Goal: Information Seeking & Learning: Find contact information

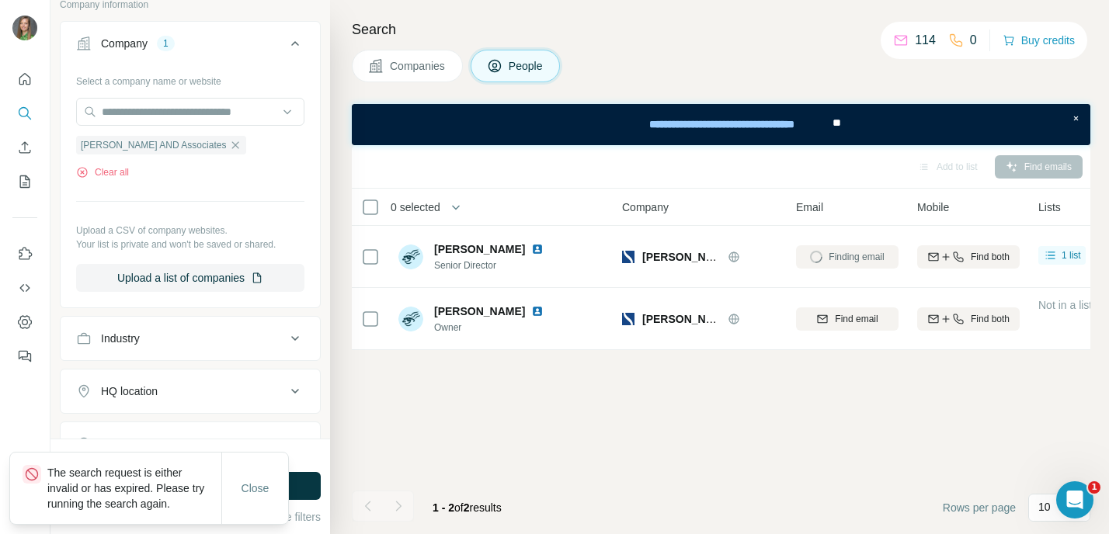
scroll to position [171, 0]
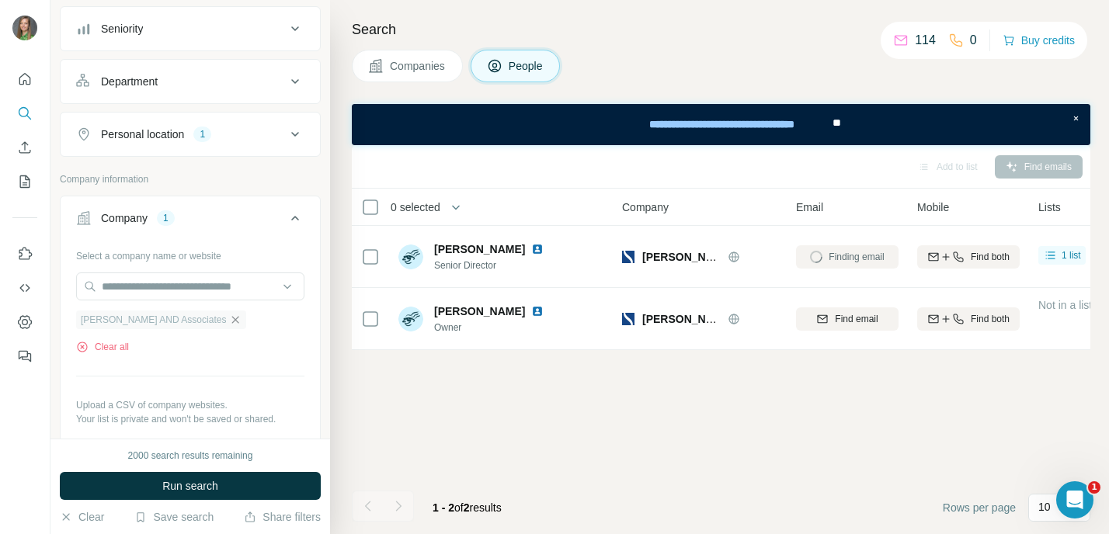
click at [233, 323] on icon "button" at bounding box center [235, 320] width 12 height 12
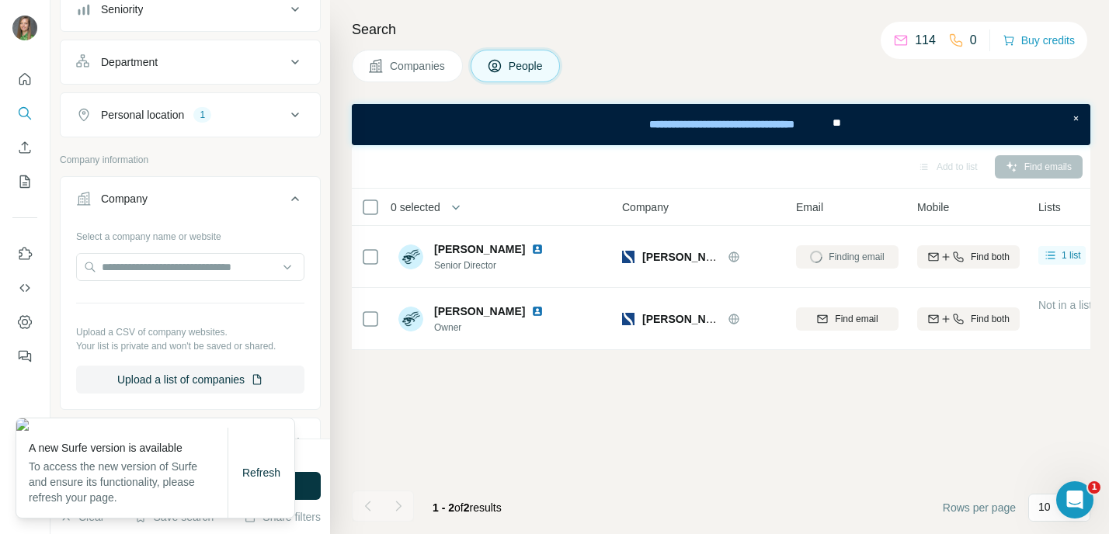
scroll to position [191, 0]
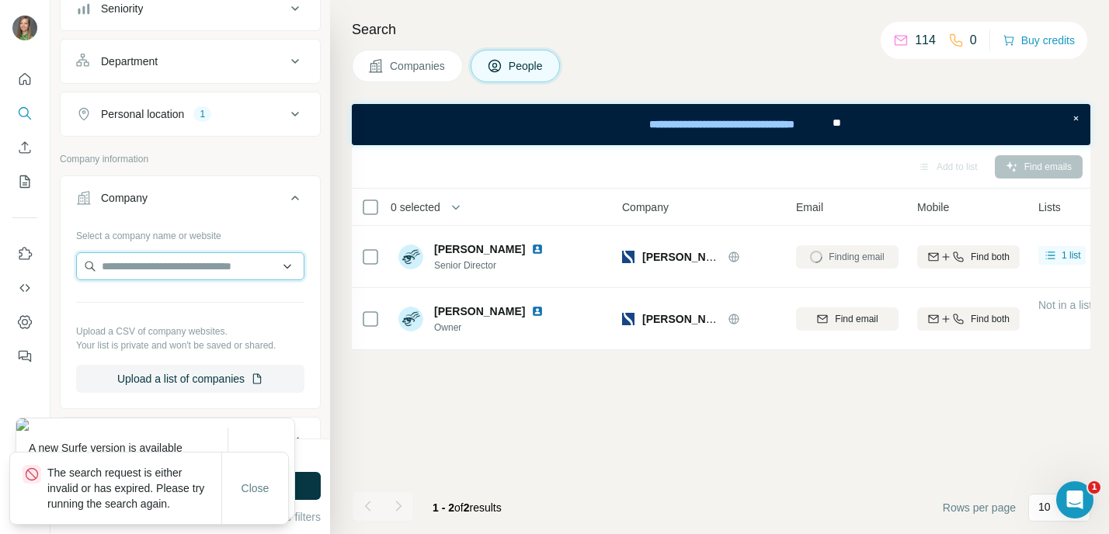
click at [214, 259] on input "text" at bounding box center [190, 266] width 228 height 28
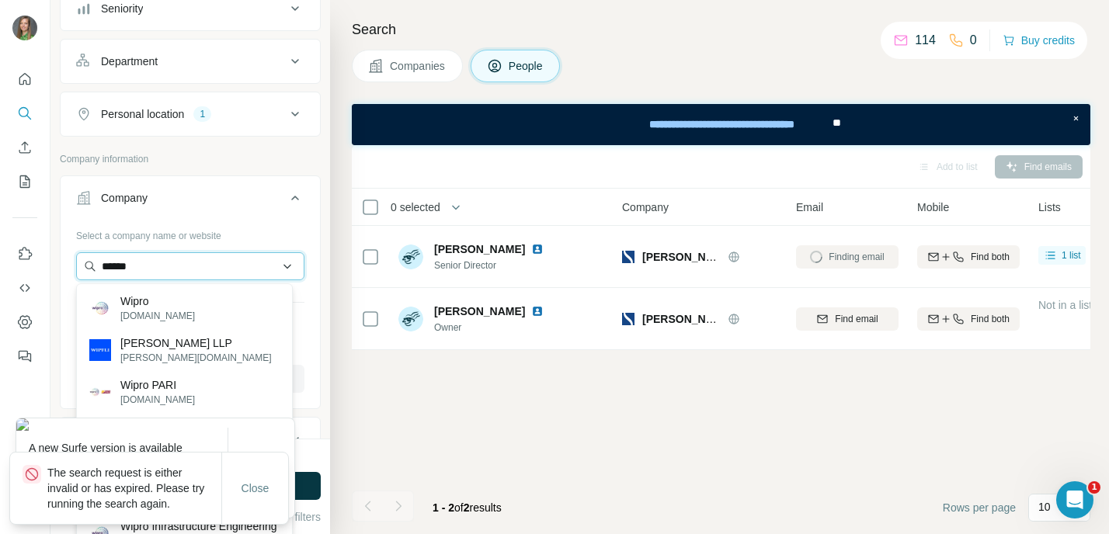
type input "******"
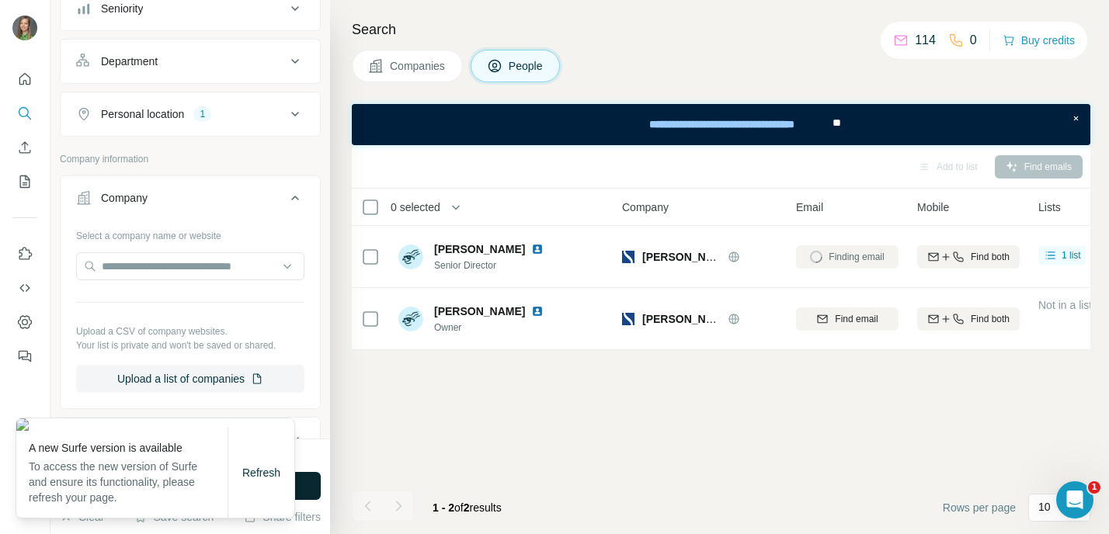
click at [314, 491] on button "Run search" at bounding box center [190, 486] width 261 height 28
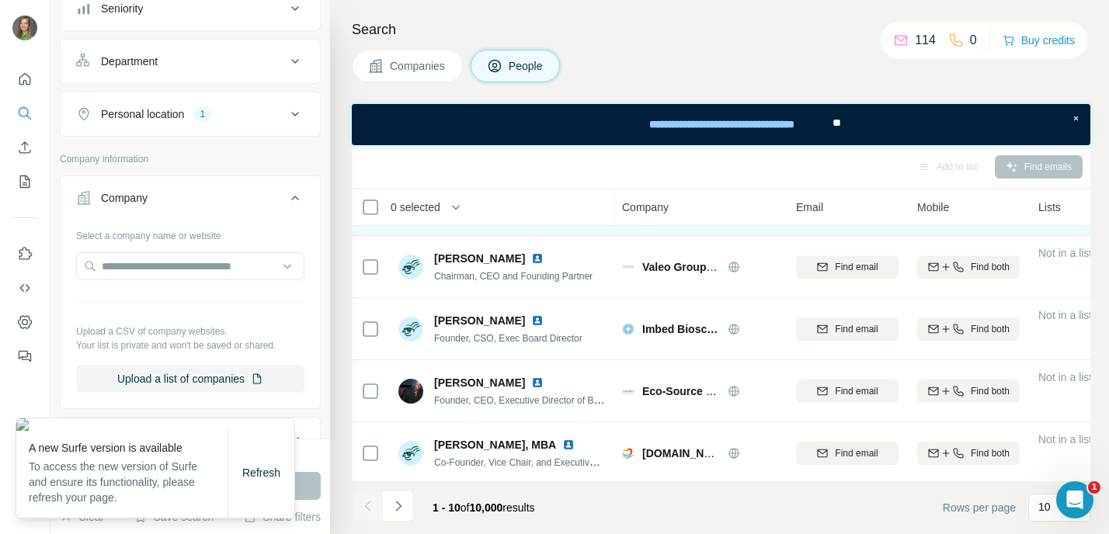
scroll to position [196, 0]
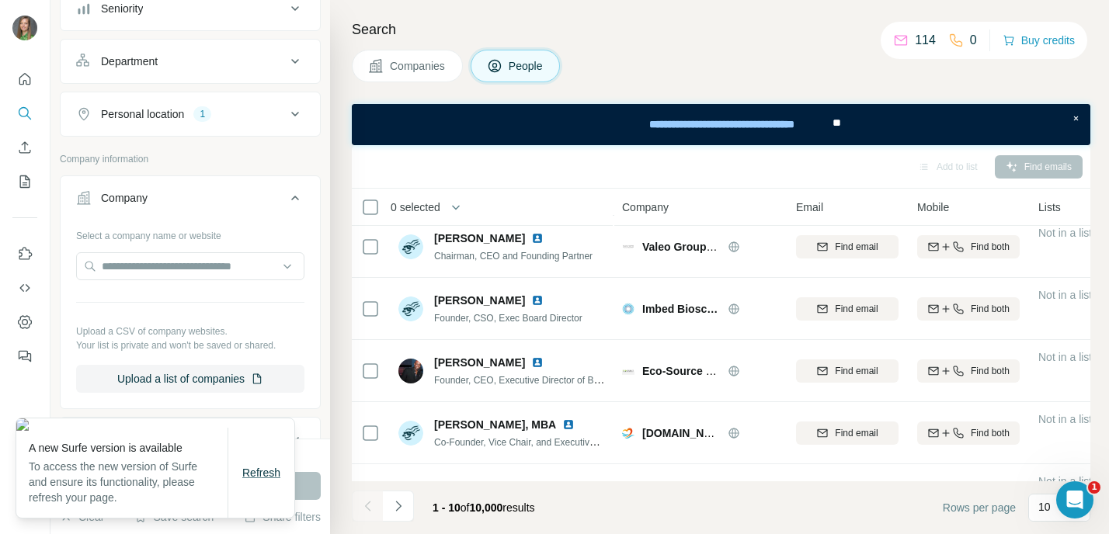
click at [271, 470] on span "Refresh" at bounding box center [261, 473] width 38 height 12
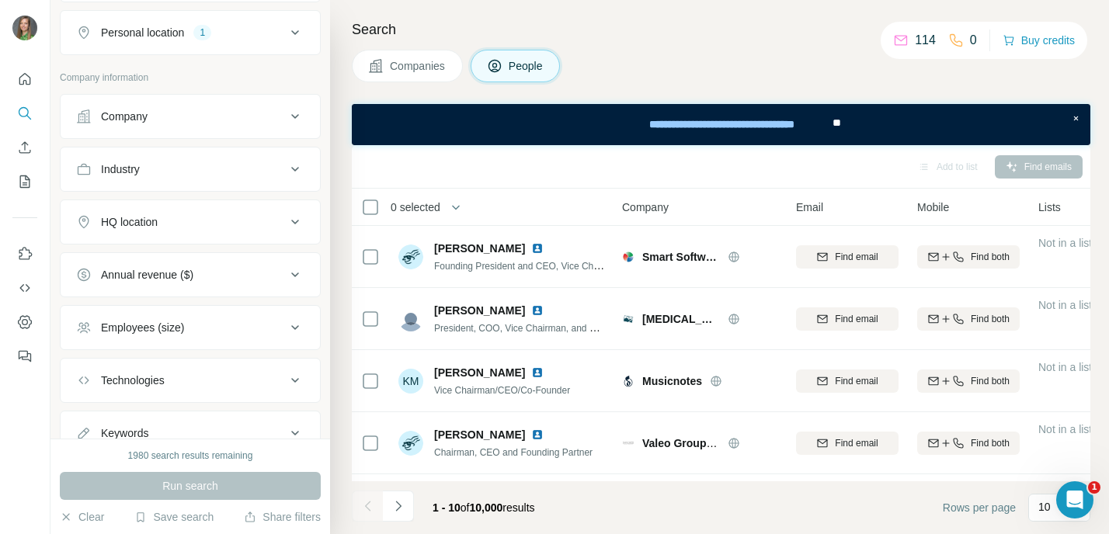
scroll to position [263, 0]
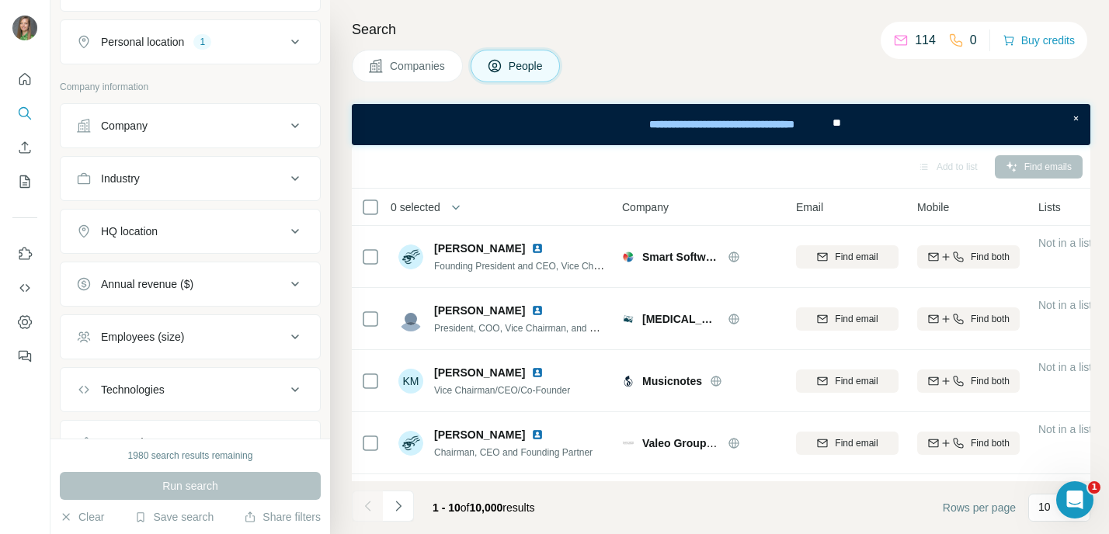
click at [217, 137] on button "Company" at bounding box center [190, 125] width 259 height 37
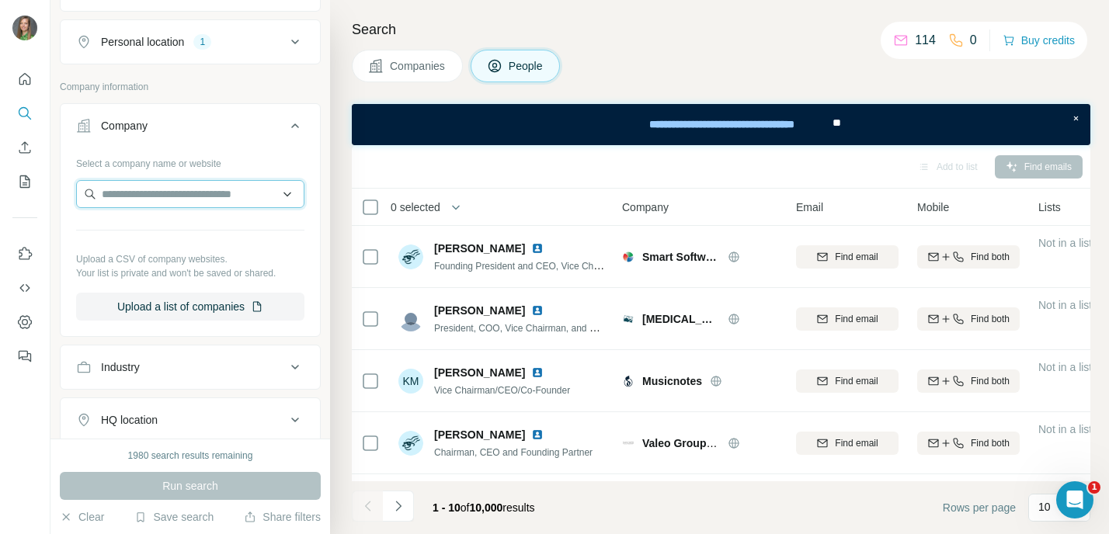
click at [189, 196] on input "text" at bounding box center [190, 194] width 228 height 28
paste input "**********"
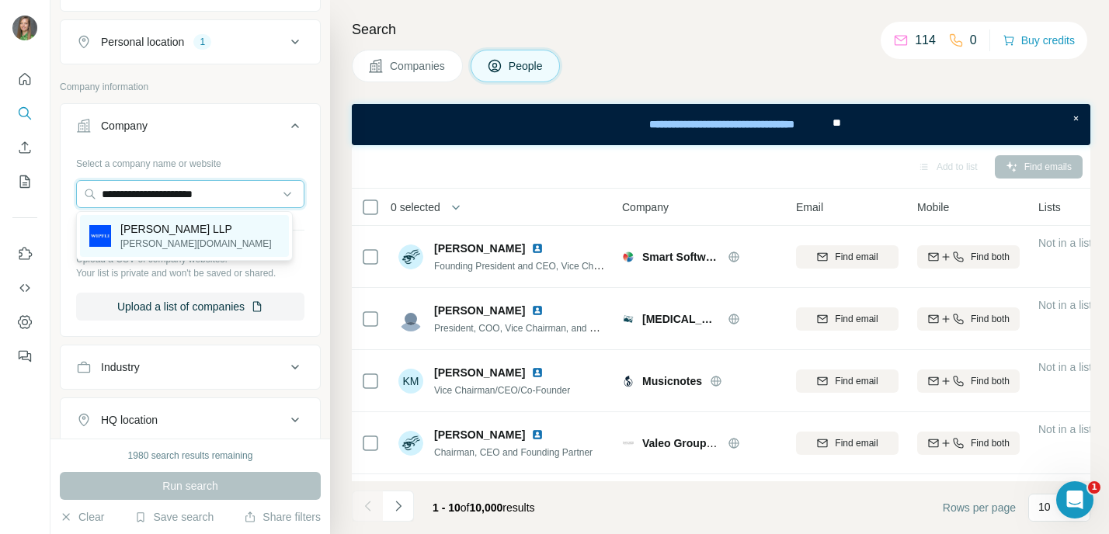
type input "**********"
click at [186, 220] on div "[PERSON_NAME] LLP [PERSON_NAME][DOMAIN_NAME]" at bounding box center [184, 236] width 209 height 42
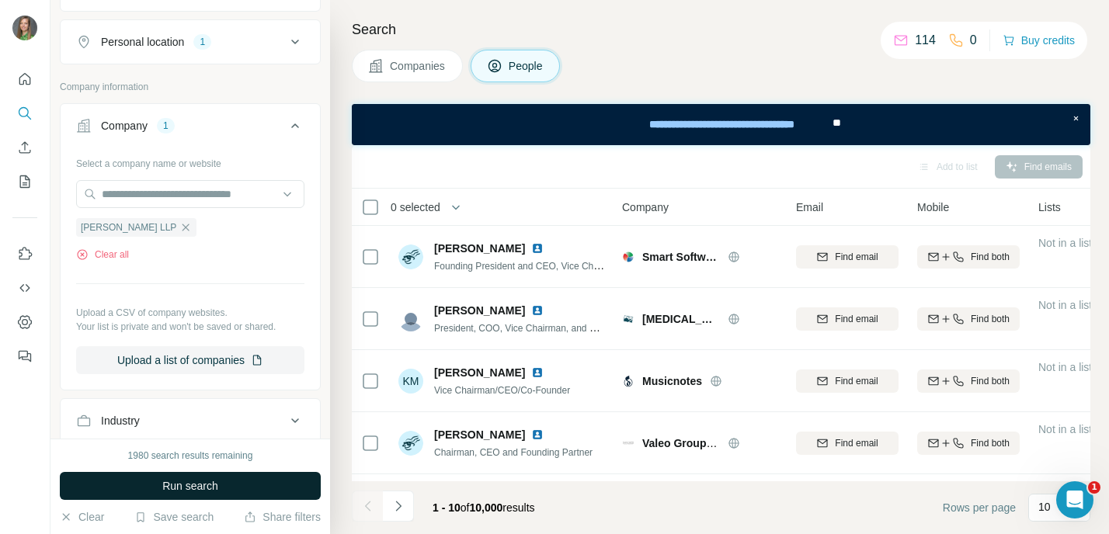
click at [202, 488] on span "Run search" at bounding box center [190, 486] width 56 height 16
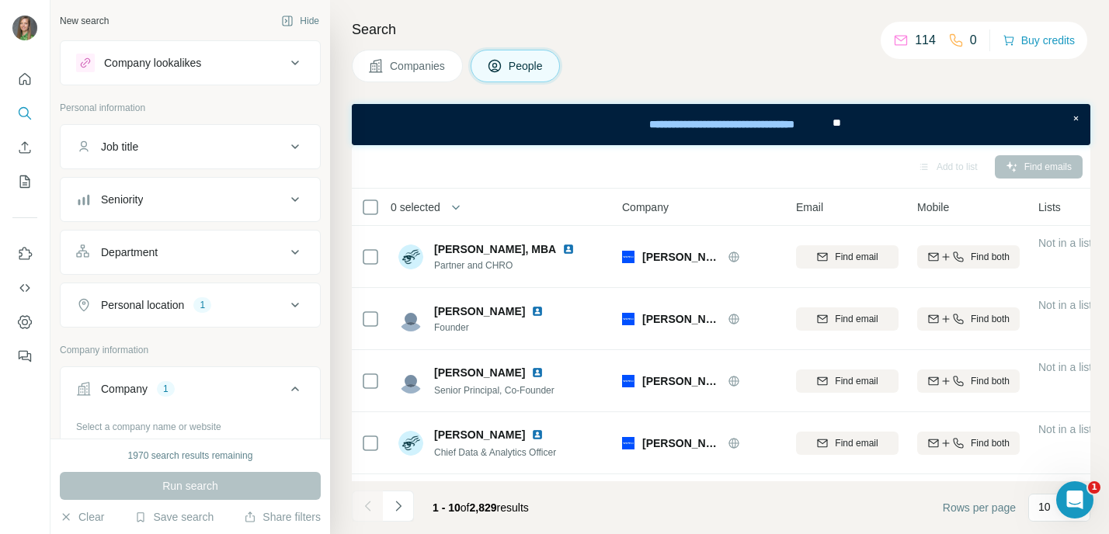
click at [286, 146] on icon at bounding box center [295, 146] width 19 height 19
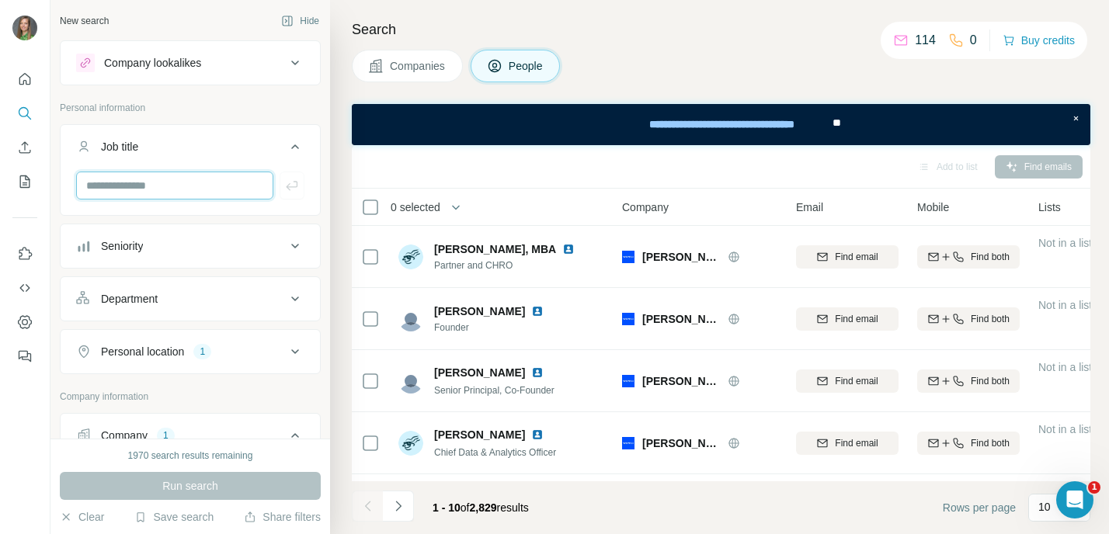
click at [203, 188] on input "text" at bounding box center [174, 186] width 197 height 28
type input "*"
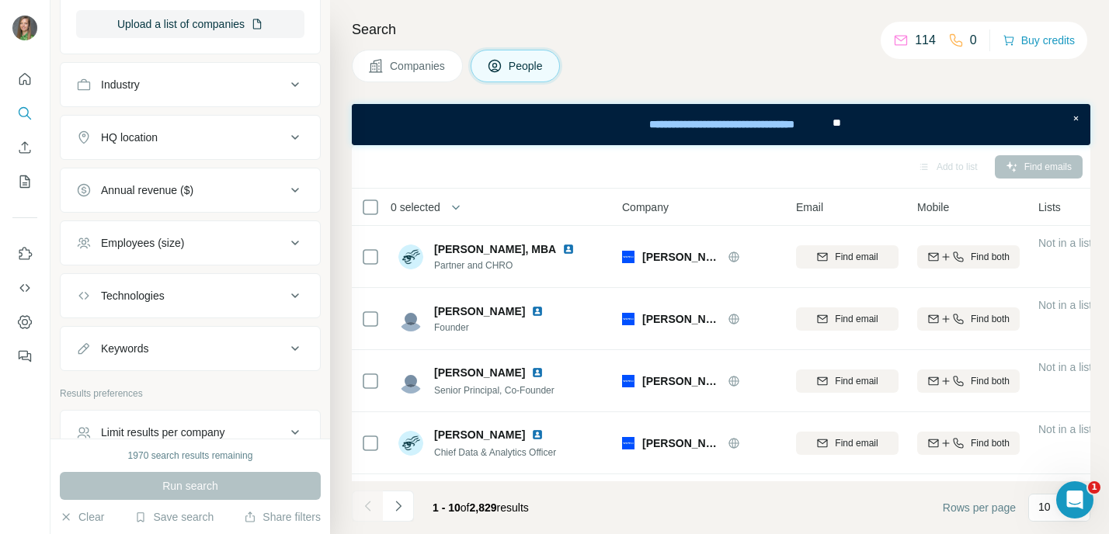
scroll to position [665, 0]
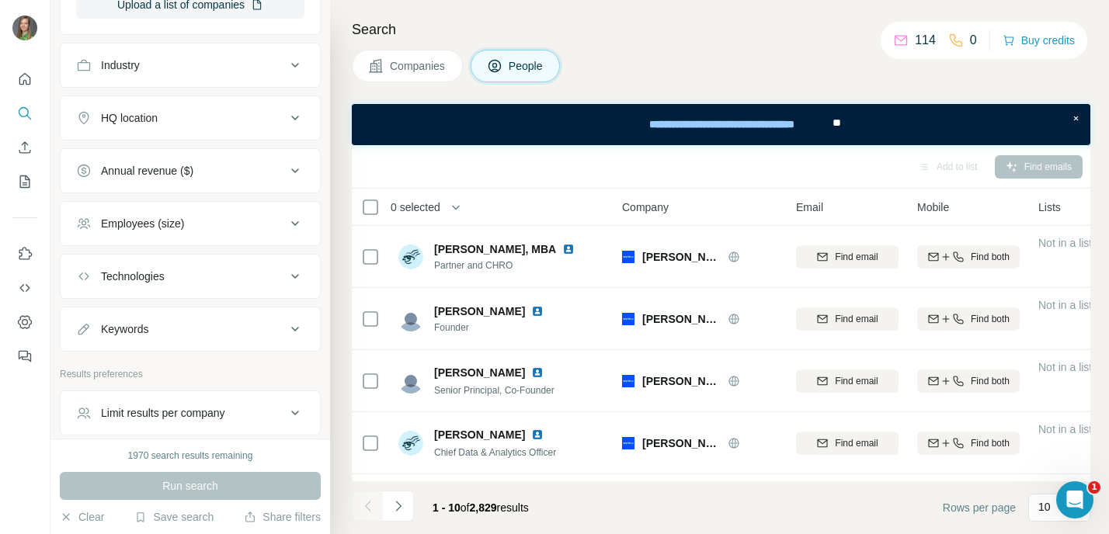
click at [138, 336] on div "Keywords" at bounding box center [124, 329] width 47 height 16
click at [131, 368] on input "text" at bounding box center [174, 368] width 197 height 28
paste input "**********"
type input "**********"
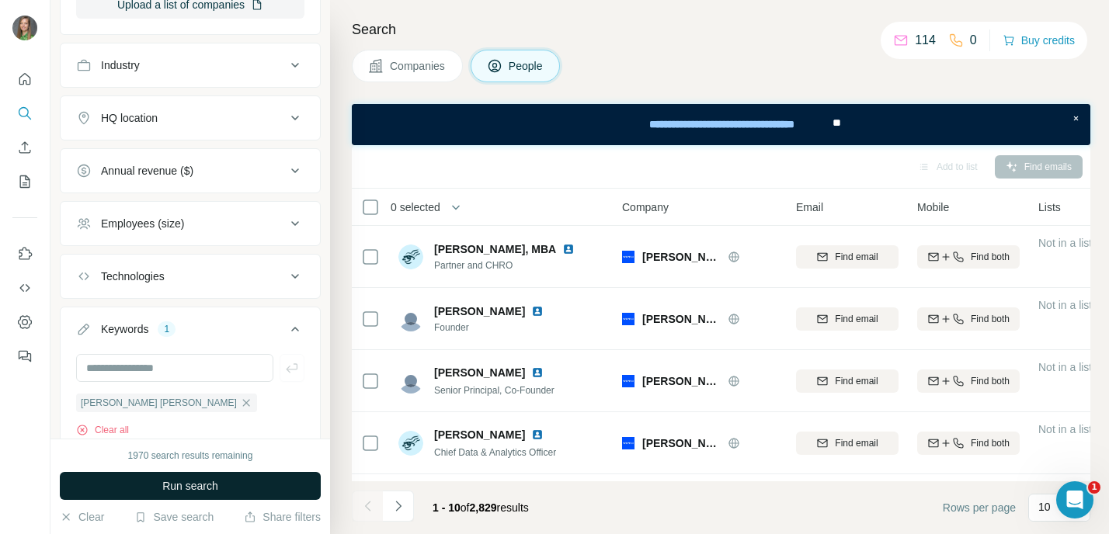
click at [172, 482] on span "Run search" at bounding box center [190, 486] width 56 height 16
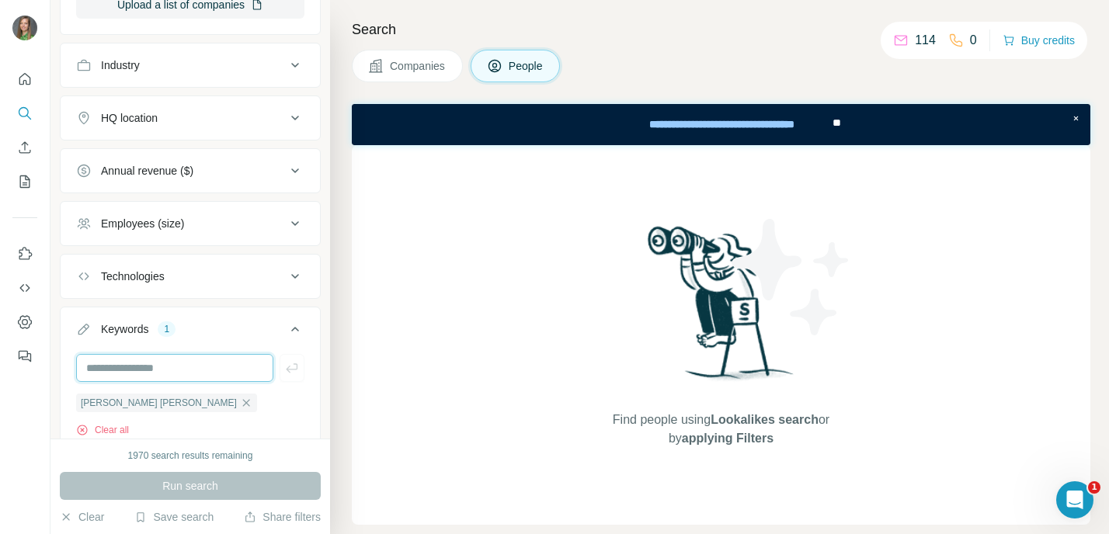
click at [146, 371] on input "text" at bounding box center [174, 368] width 197 height 28
paste input "**********"
type input "******"
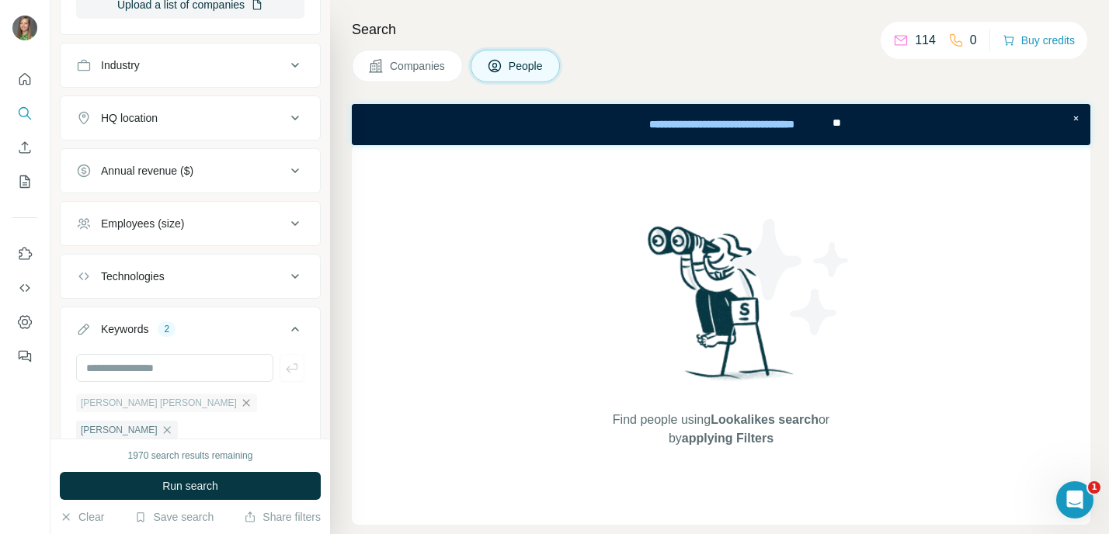
click at [240, 397] on icon "button" at bounding box center [246, 403] width 12 height 12
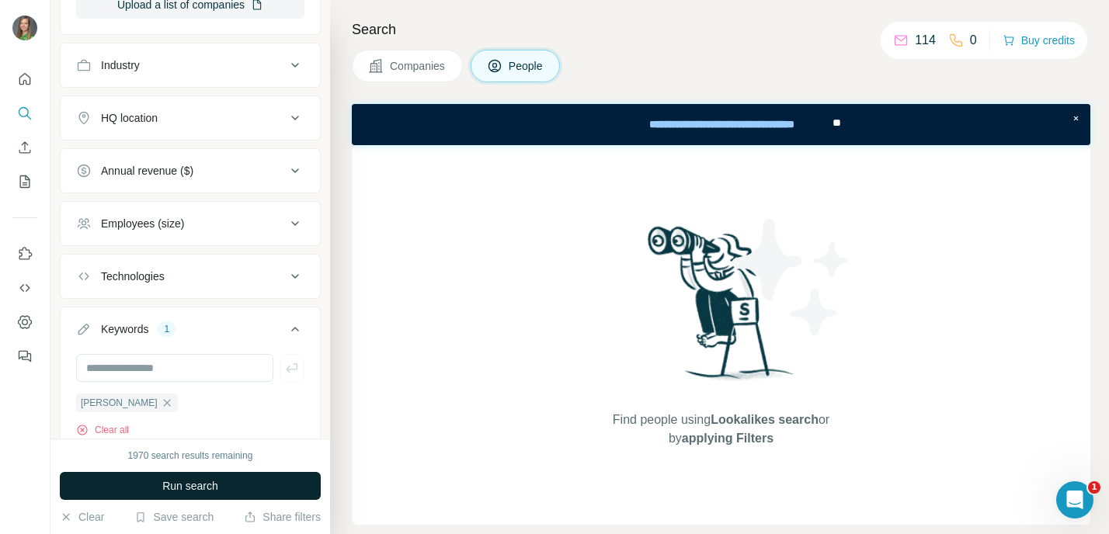
click at [169, 484] on span "Run search" at bounding box center [190, 486] width 56 height 16
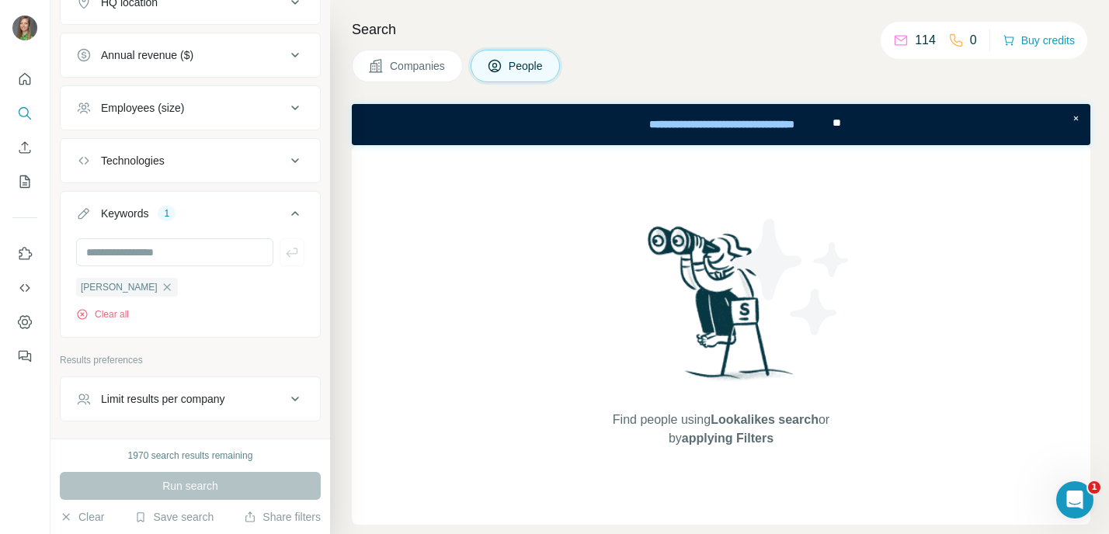
scroll to position [836, 0]
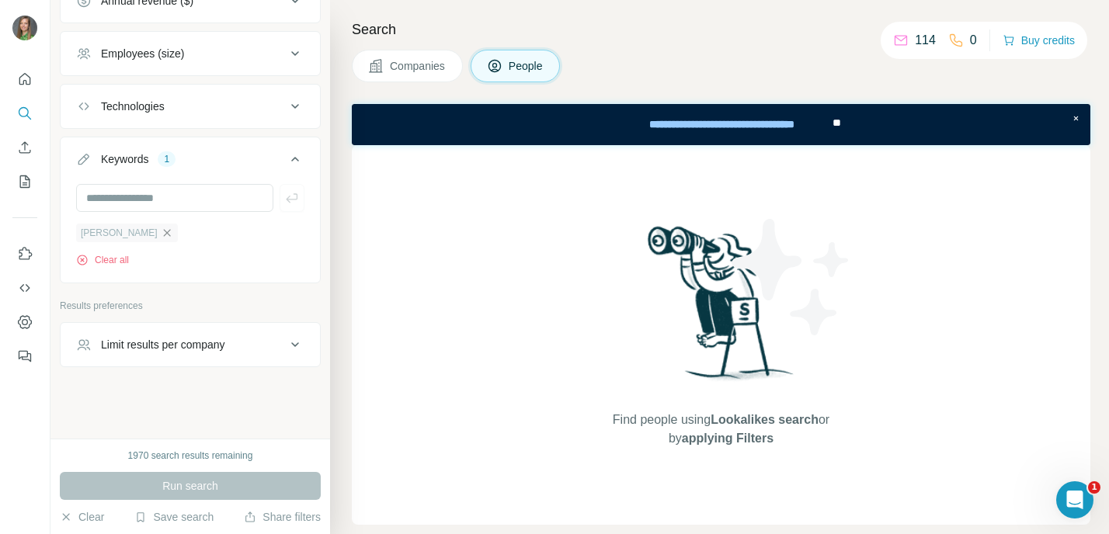
click at [161, 233] on icon "button" at bounding box center [167, 233] width 12 height 12
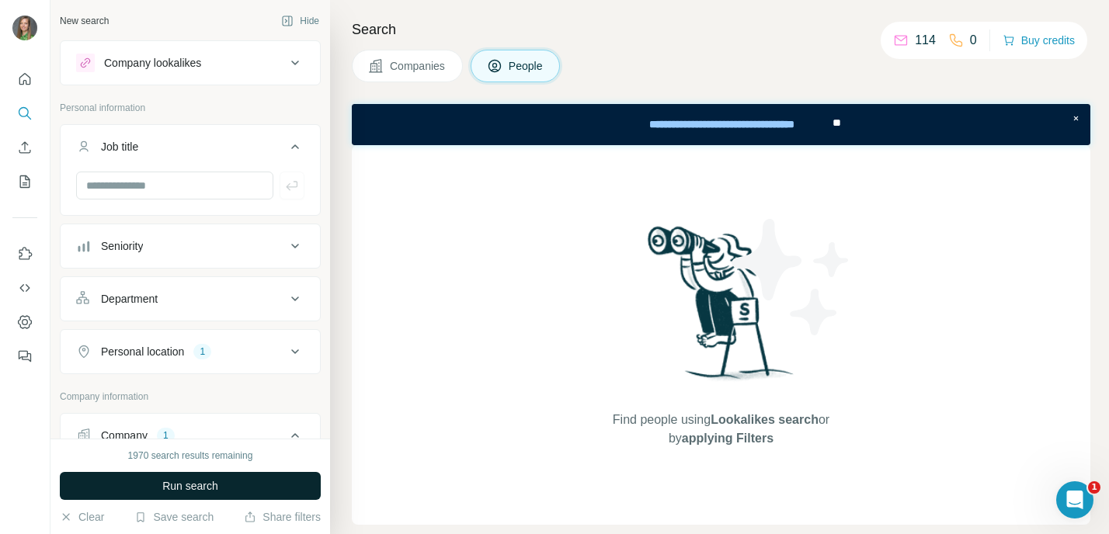
click at [198, 481] on span "Run search" at bounding box center [190, 486] width 56 height 16
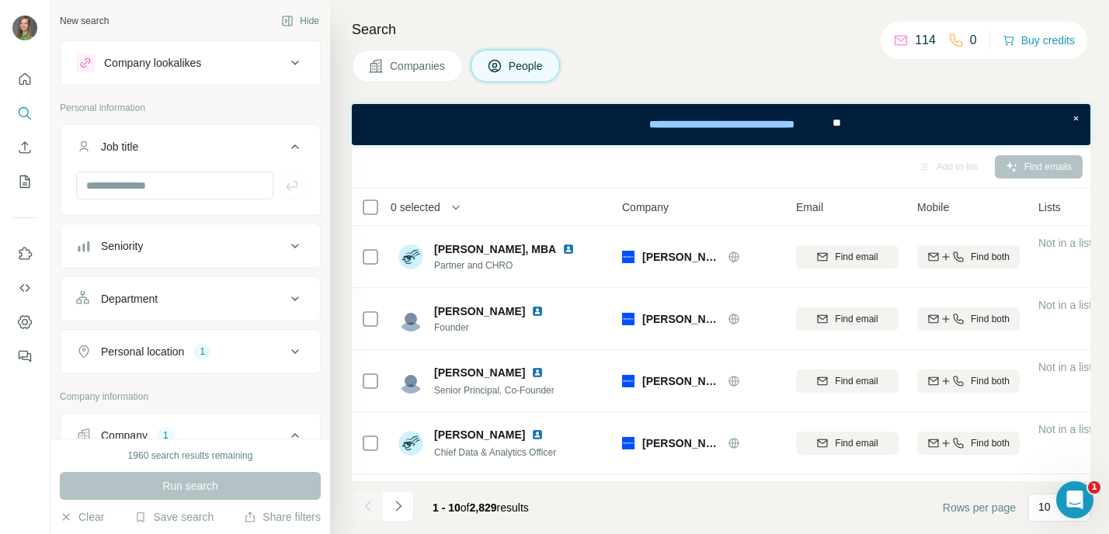
click at [939, 167] on div "Add to list" at bounding box center [948, 166] width 82 height 23
click at [202, 189] on input "text" at bounding box center [174, 186] width 197 height 28
paste input "**********"
click at [161, 190] on input "**********" at bounding box center [169, 186] width 186 height 28
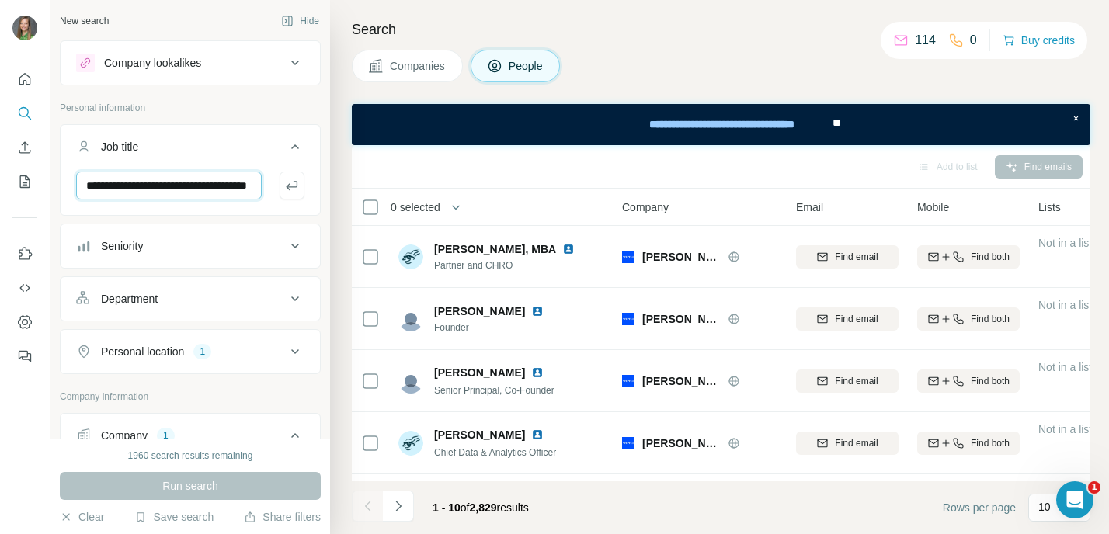
type input "**********"
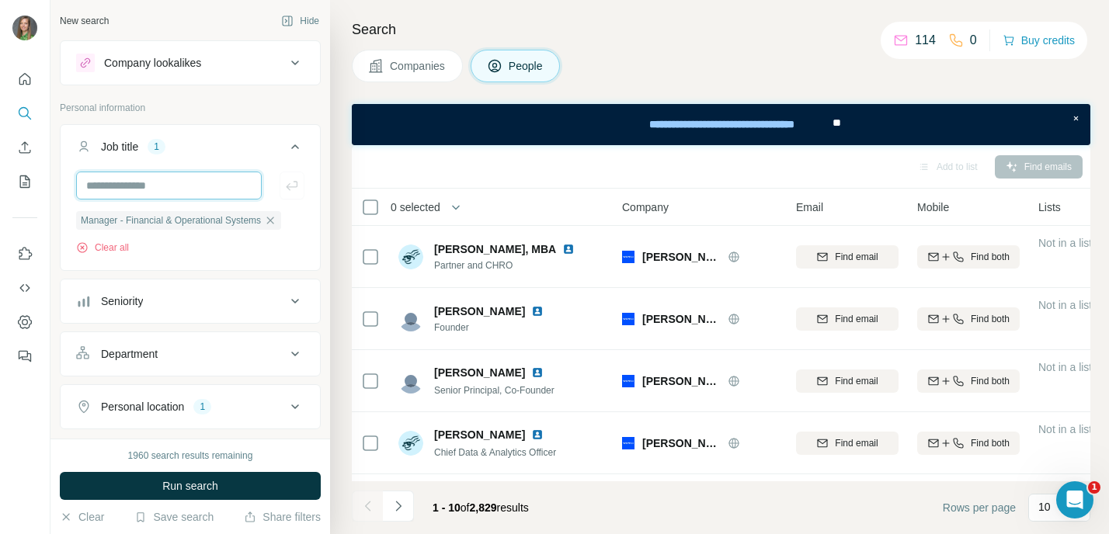
scroll to position [0, 0]
click at [238, 483] on button "Run search" at bounding box center [190, 486] width 261 height 28
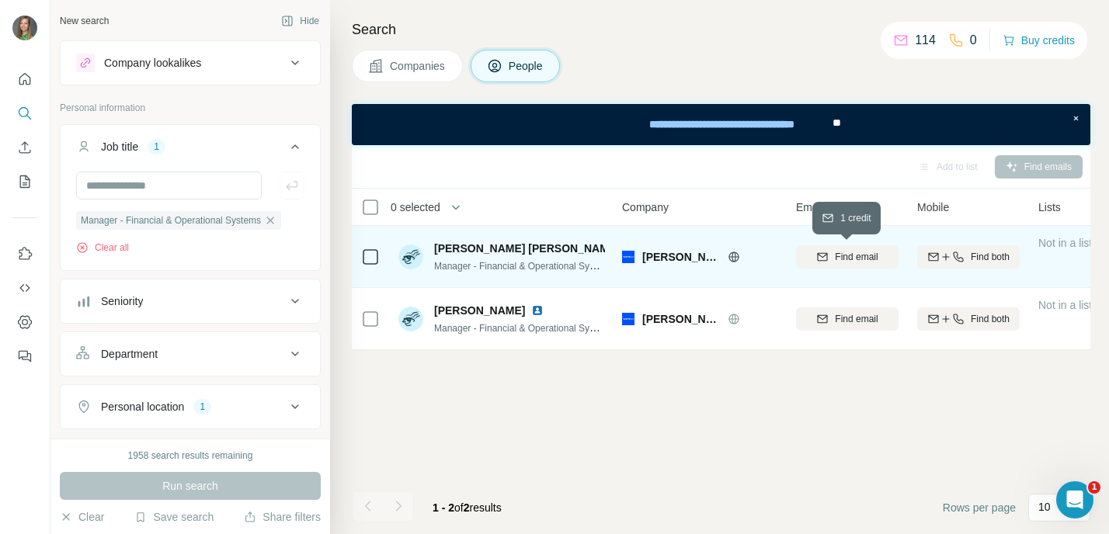
click at [830, 255] on div "Find email" at bounding box center [847, 257] width 102 height 14
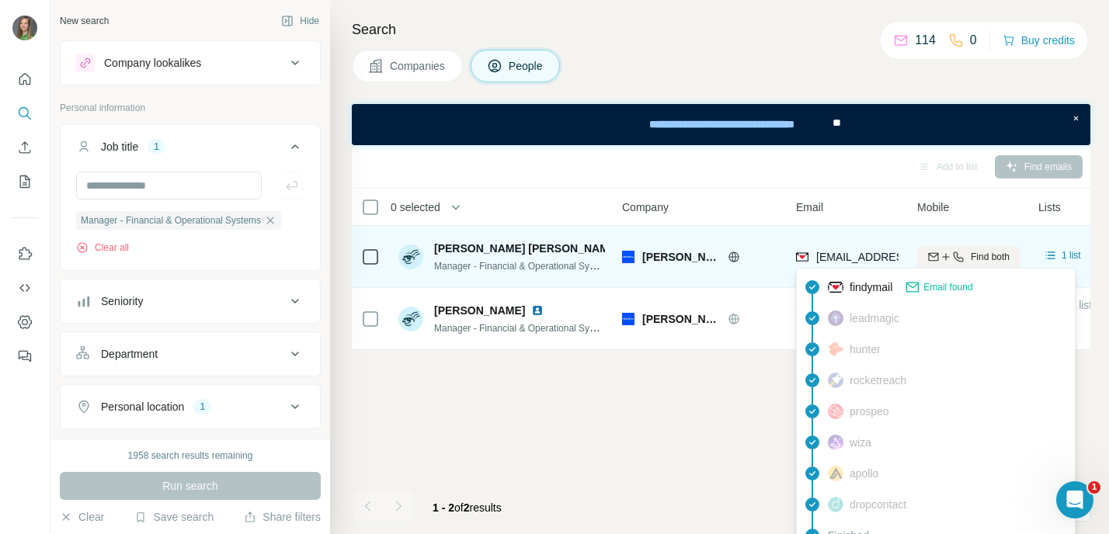
click at [845, 259] on span "[EMAIL_ADDRESS][PERSON_NAME][DOMAIN_NAME]" at bounding box center [952, 257] width 273 height 12
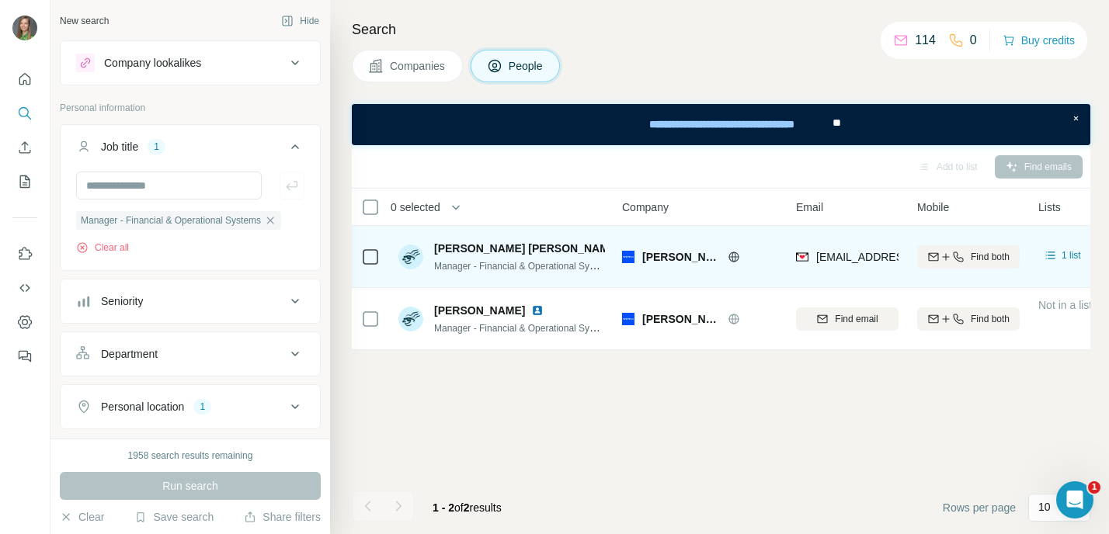
click at [833, 241] on div "[EMAIL_ADDRESS][PERSON_NAME][DOMAIN_NAME]" at bounding box center [847, 256] width 102 height 43
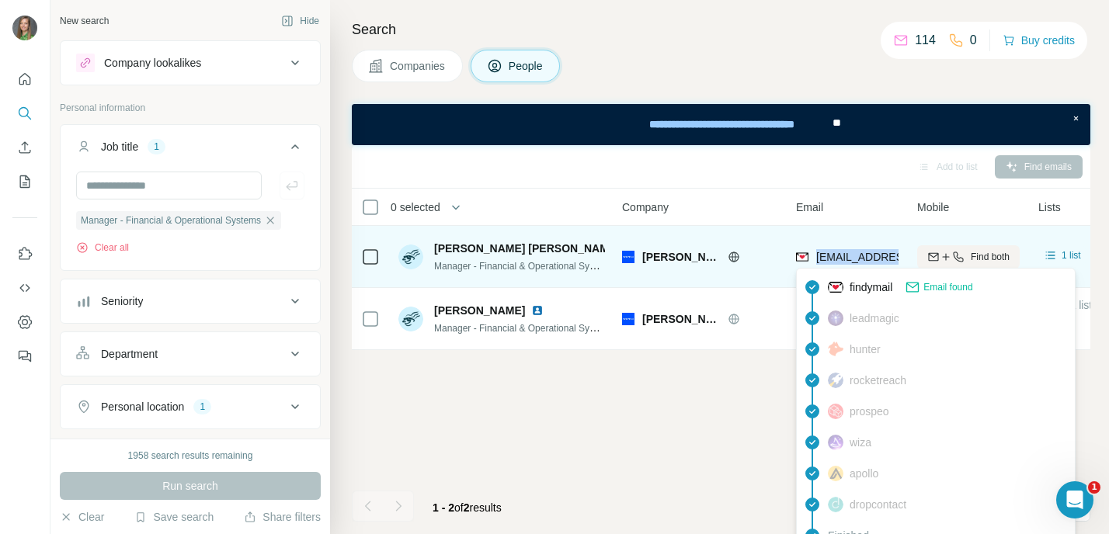
drag, startPoint x: 816, startPoint y: 257, endPoint x: 883, endPoint y: 261, distance: 67.6
click at [883, 261] on span "[EMAIL_ADDRESS][PERSON_NAME][DOMAIN_NAME]" at bounding box center [952, 257] width 273 height 12
copy tr "[EMAIL_ADDRESS][PERSON_NAME][DOMAIN_NAME]"
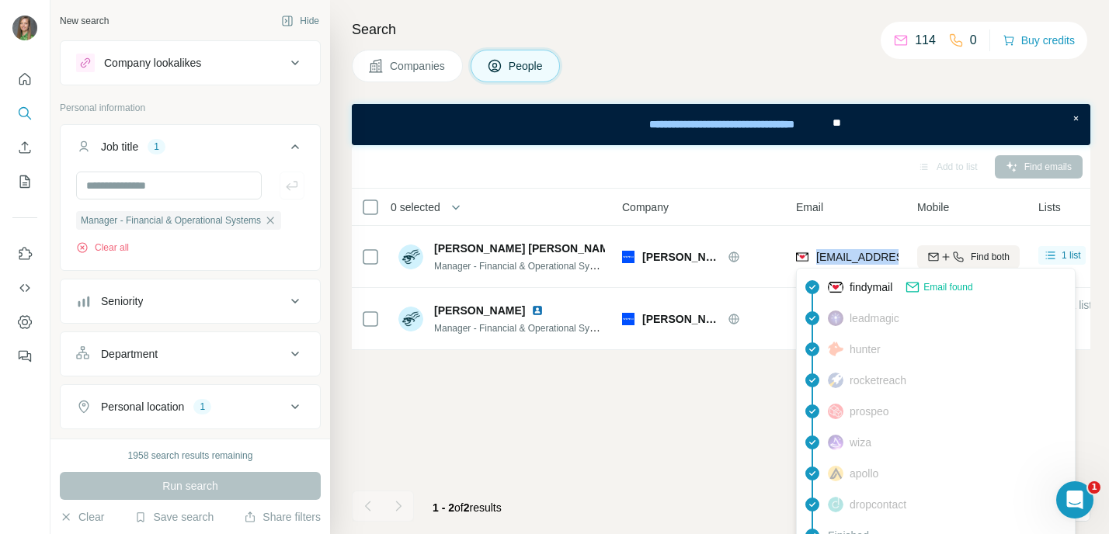
copy tr "[EMAIL_ADDRESS][PERSON_NAME][DOMAIN_NAME]"
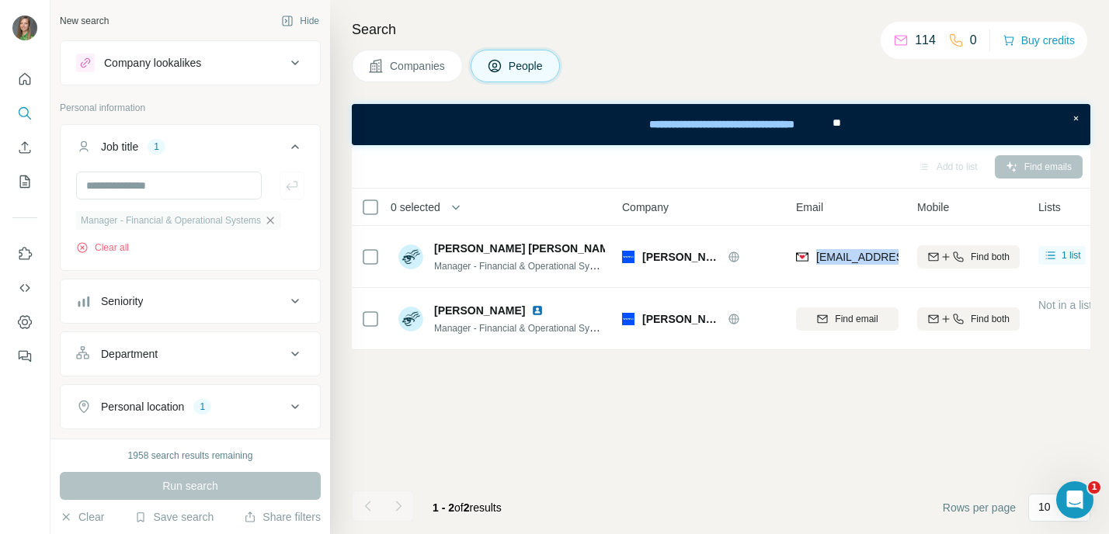
click at [273, 224] on icon "button" at bounding box center [270, 220] width 12 height 12
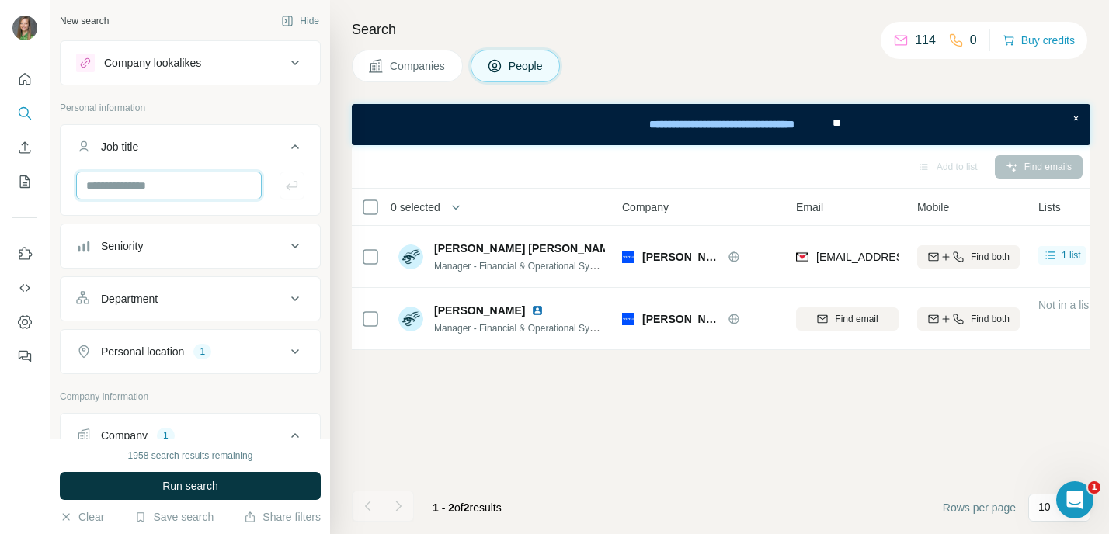
click at [206, 191] on input "text" at bounding box center [169, 186] width 186 height 28
type input "**********"
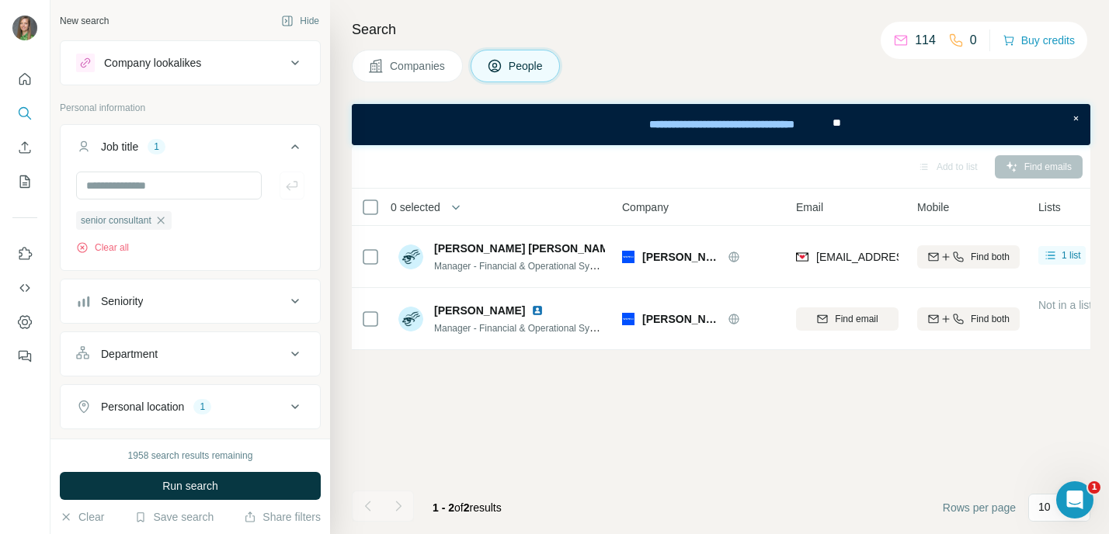
click at [217, 487] on span "Run search" at bounding box center [190, 486] width 56 height 16
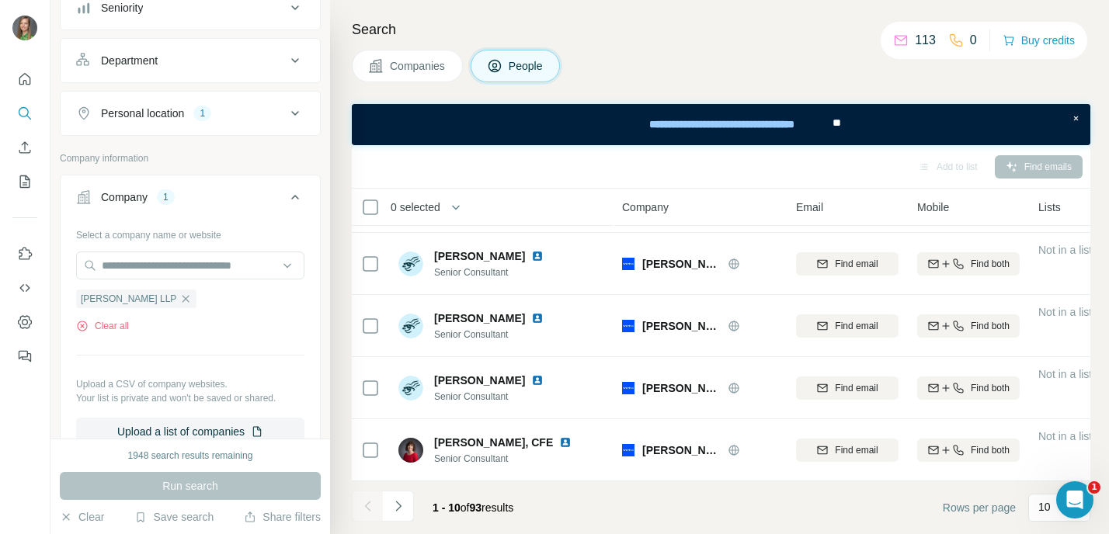
scroll to position [374, 0]
click at [404, 507] on icon "Navigate to next page" at bounding box center [398, 506] width 16 height 16
click at [404, 508] on icon "Navigate to next page" at bounding box center [398, 506] width 16 height 16
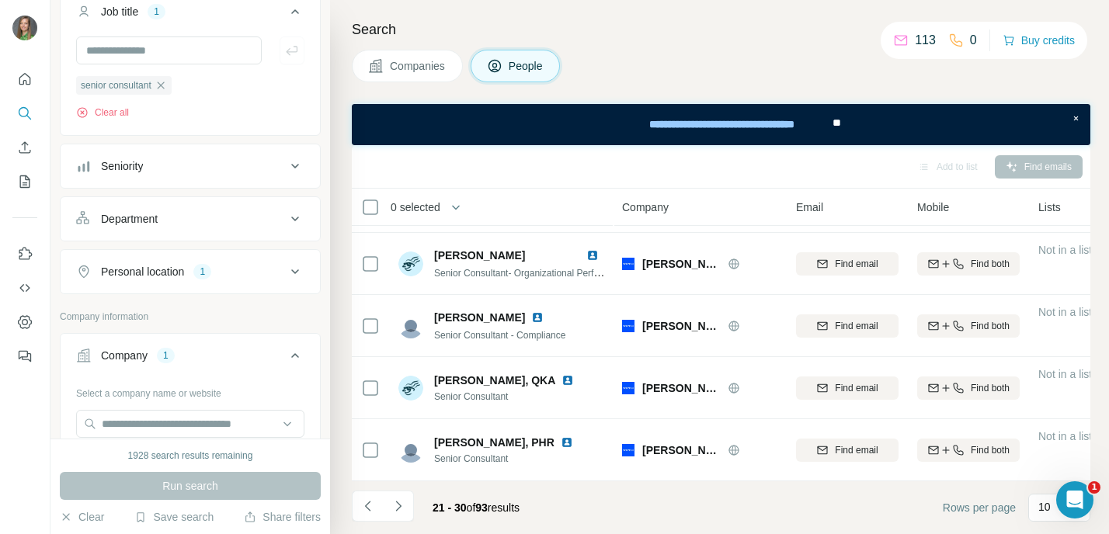
scroll to position [125, 0]
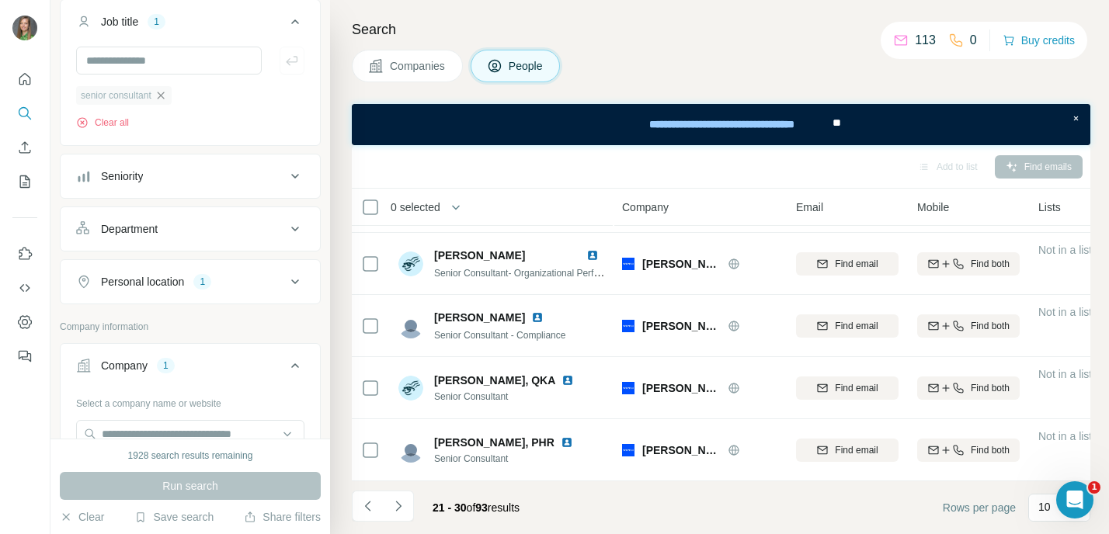
click at [166, 97] on icon "button" at bounding box center [160, 95] width 12 height 12
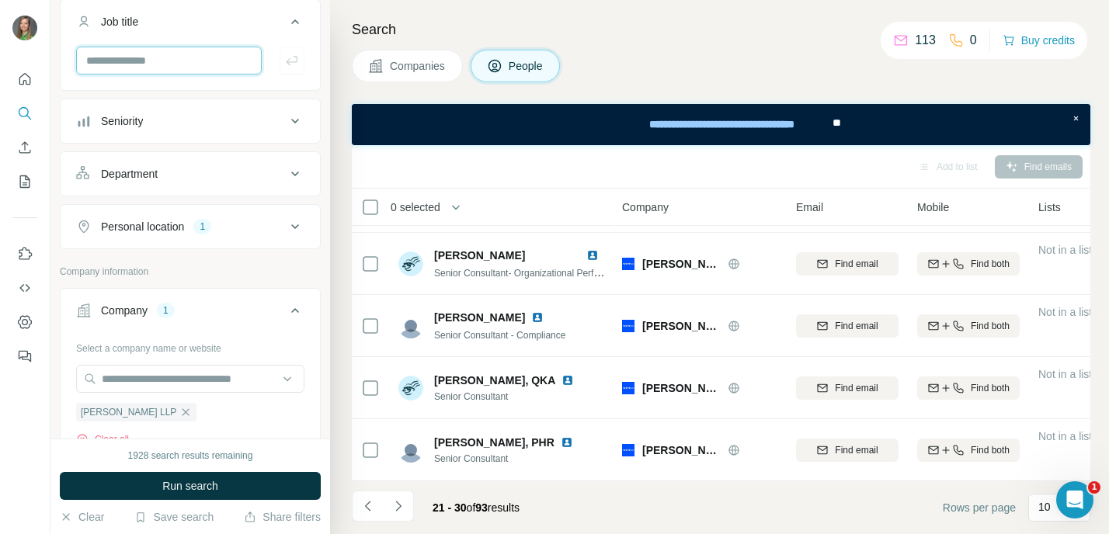
click at [156, 62] on input "text" at bounding box center [169, 61] width 186 height 28
type input "**********"
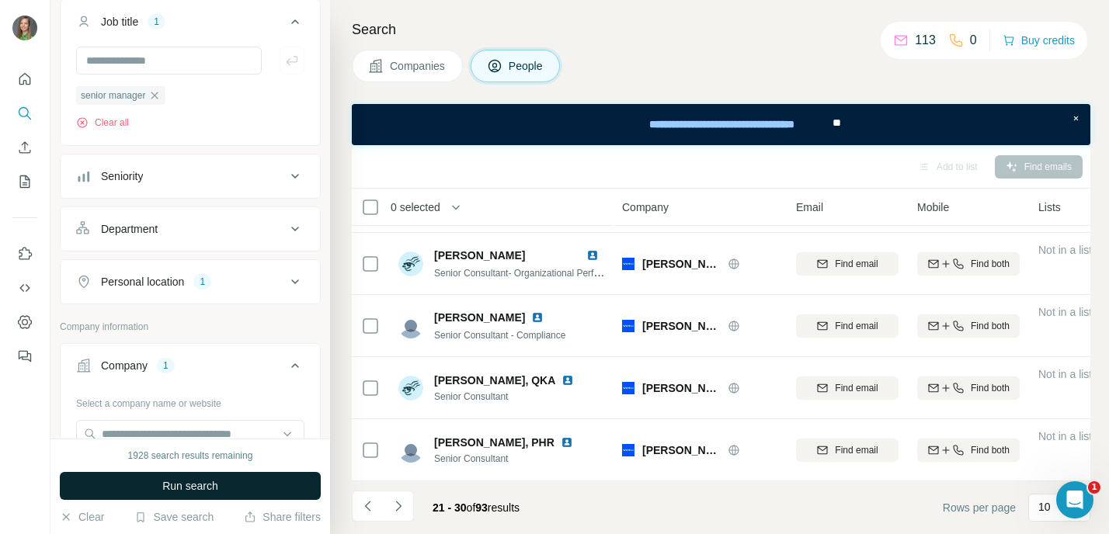
click at [179, 484] on span "Run search" at bounding box center [190, 486] width 56 height 16
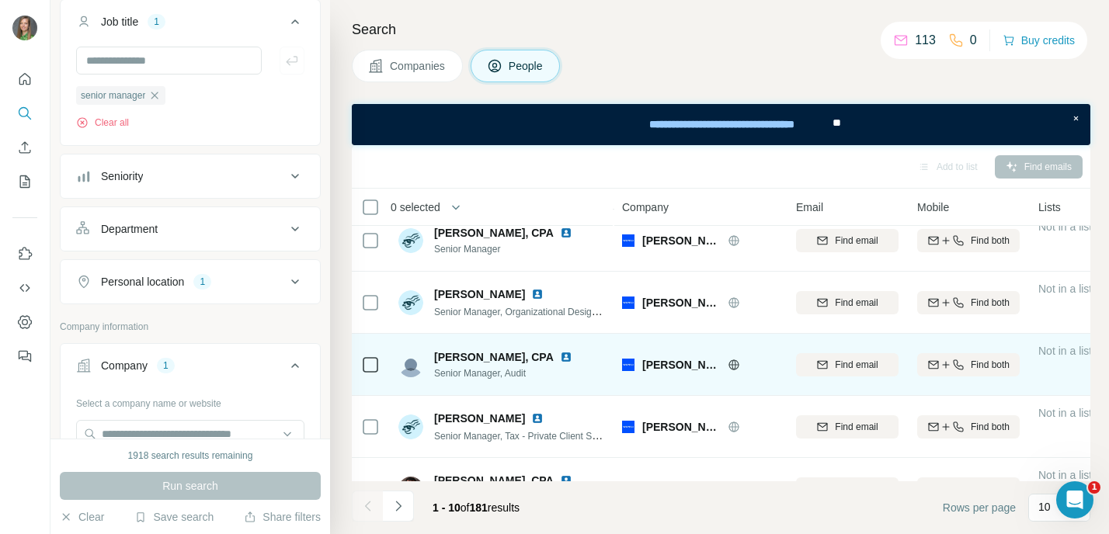
scroll to position [374, 0]
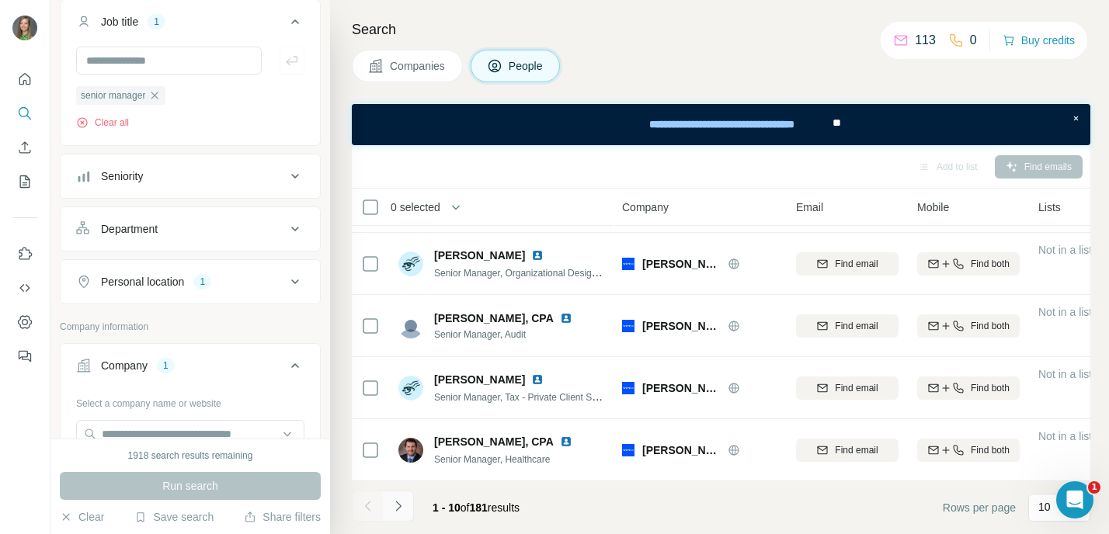
click at [397, 516] on button "Navigate to next page" at bounding box center [398, 506] width 31 height 31
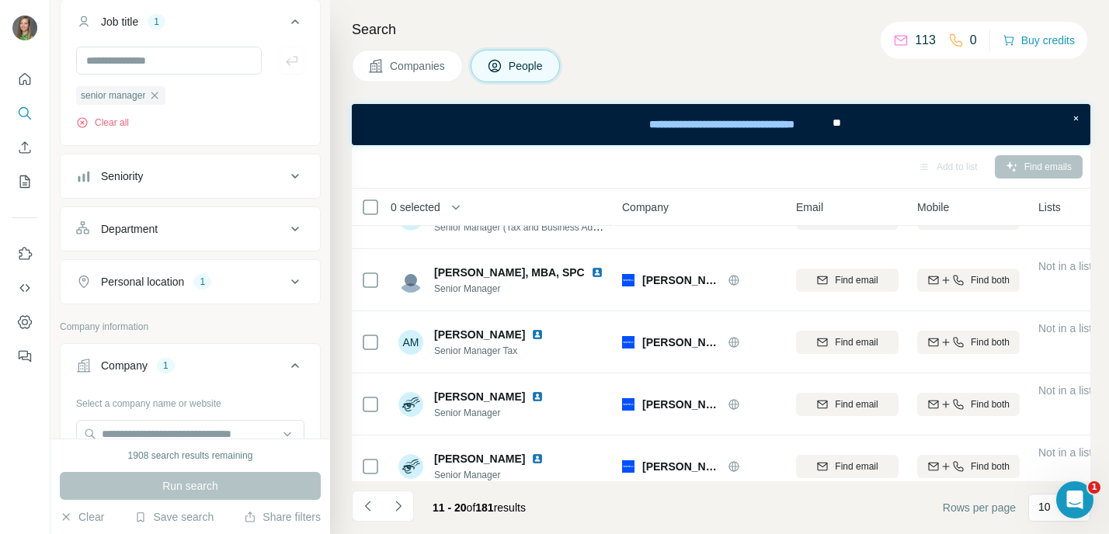
scroll to position [0, 0]
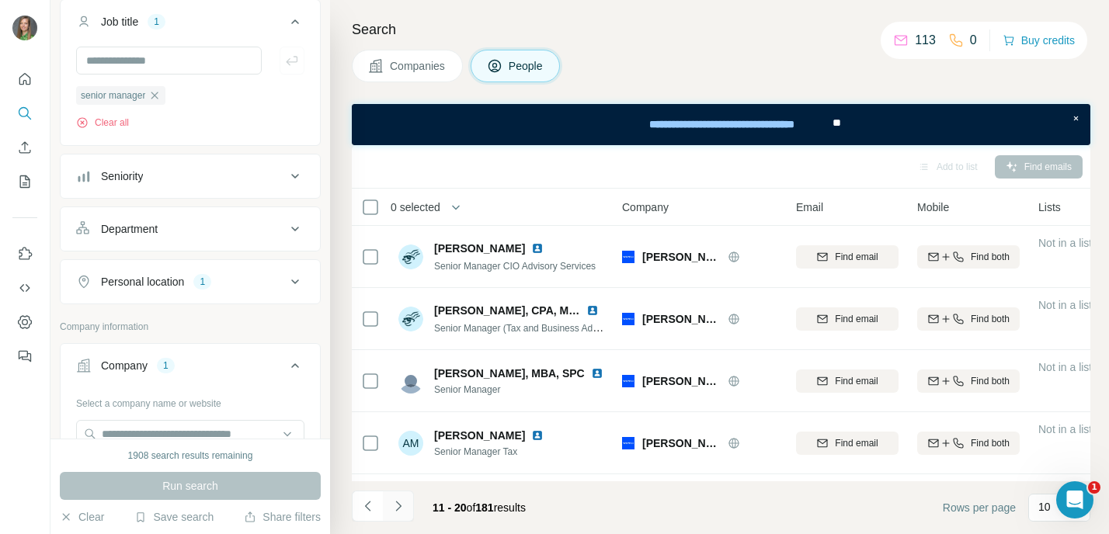
click at [399, 514] on button "Navigate to next page" at bounding box center [398, 506] width 31 height 31
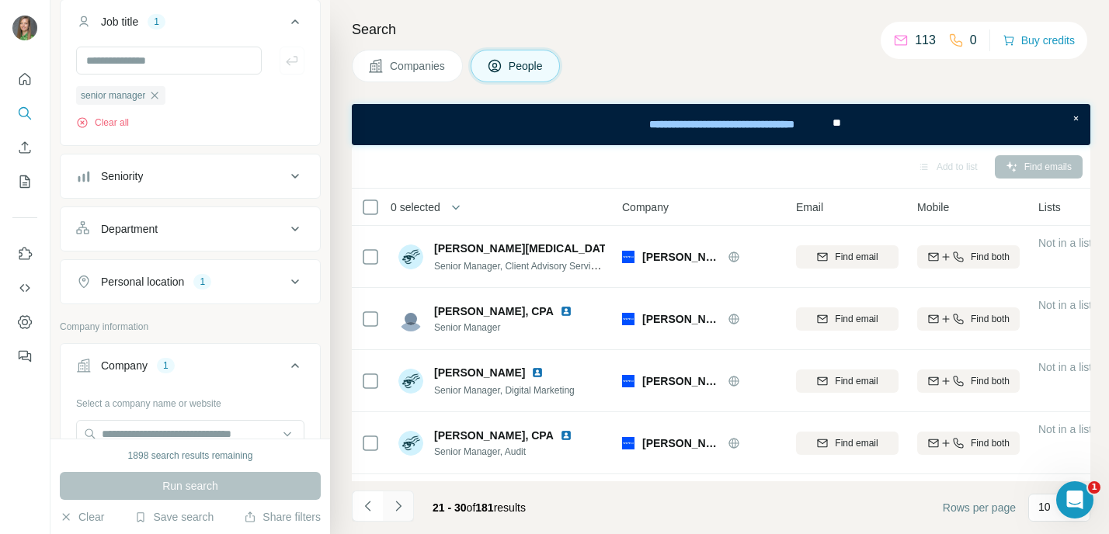
click at [397, 501] on icon "Navigate to next page" at bounding box center [398, 506] width 16 height 16
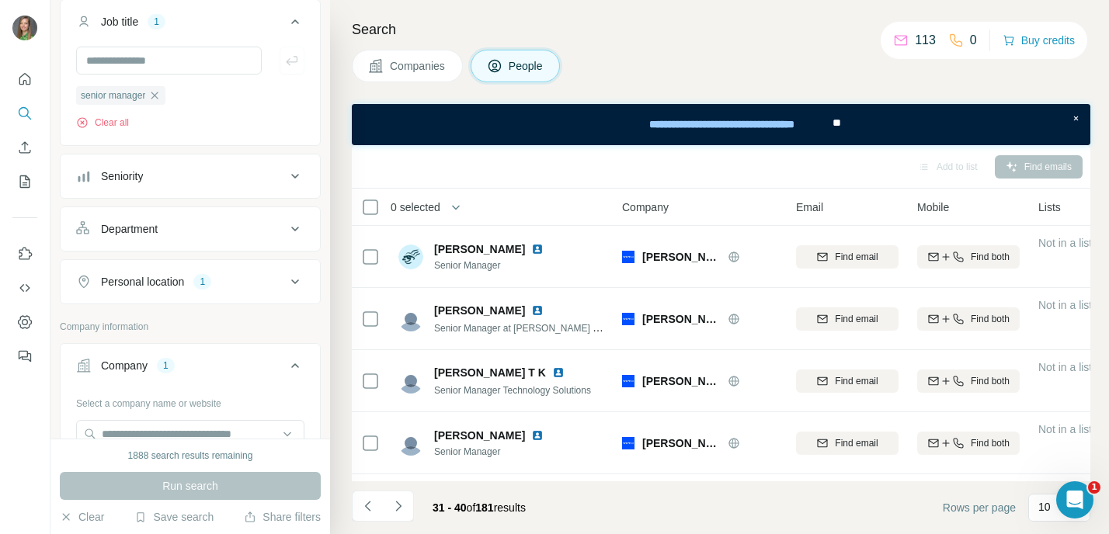
click at [397, 501] on icon "Navigate to next page" at bounding box center [398, 506] width 16 height 16
click at [399, 505] on icon "Navigate to next page" at bounding box center [397, 506] width 5 height 10
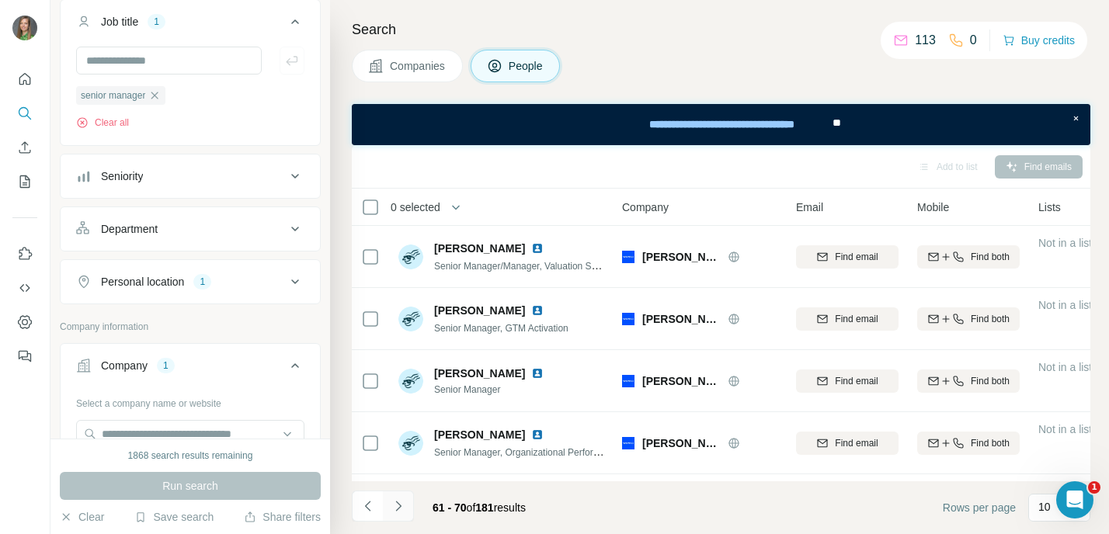
click at [399, 515] on button "Navigate to next page" at bounding box center [398, 506] width 31 height 31
click at [399, 501] on icon "Navigate to next page" at bounding box center [398, 506] width 16 height 16
click at [399, 505] on icon "Navigate to next page" at bounding box center [397, 506] width 5 height 10
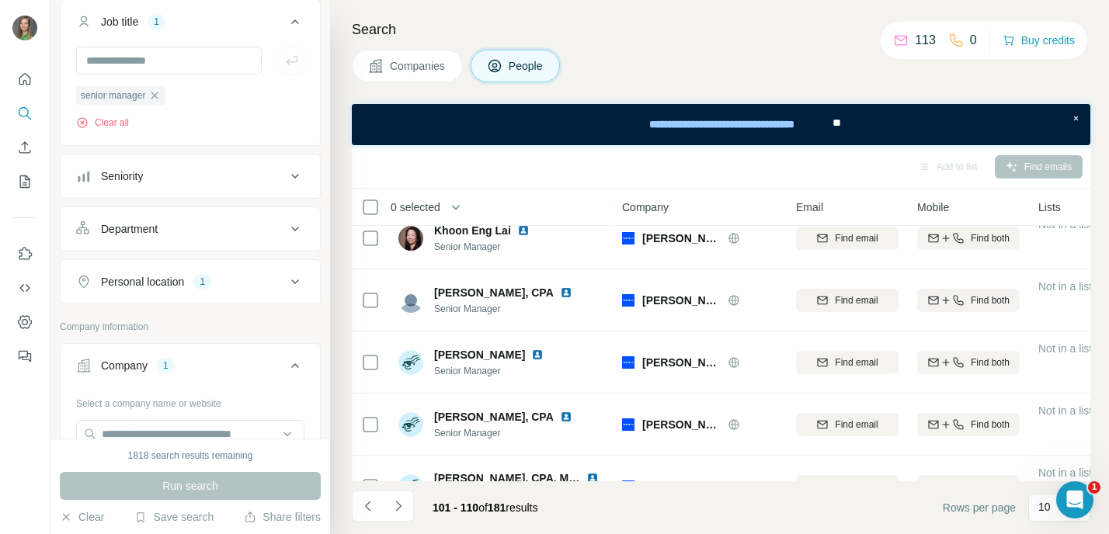
scroll to position [374, 0]
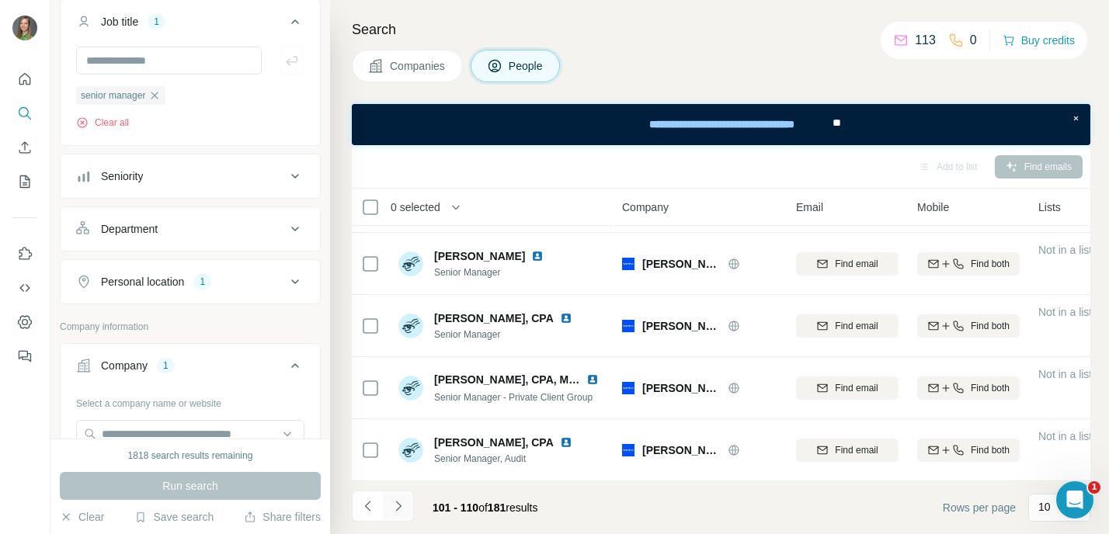
click at [402, 512] on icon "Navigate to next page" at bounding box center [398, 506] width 16 height 16
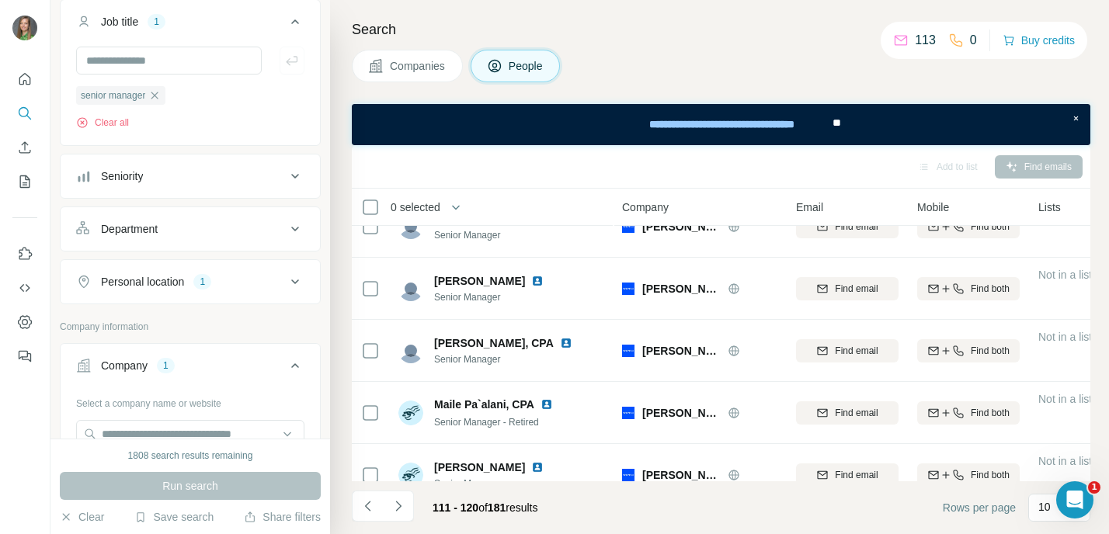
scroll to position [0, 0]
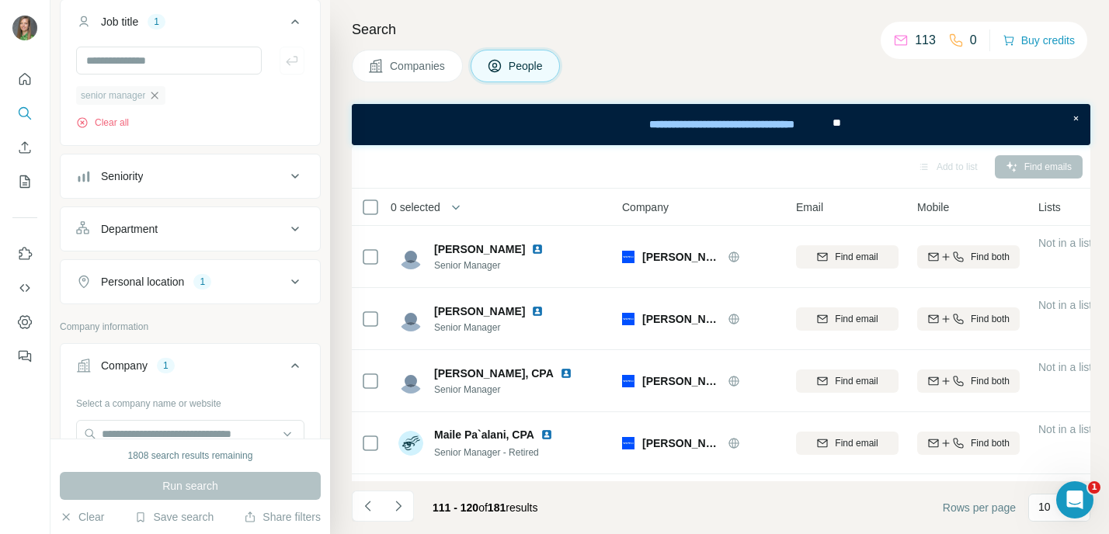
click at [160, 99] on icon "button" at bounding box center [154, 95] width 12 height 12
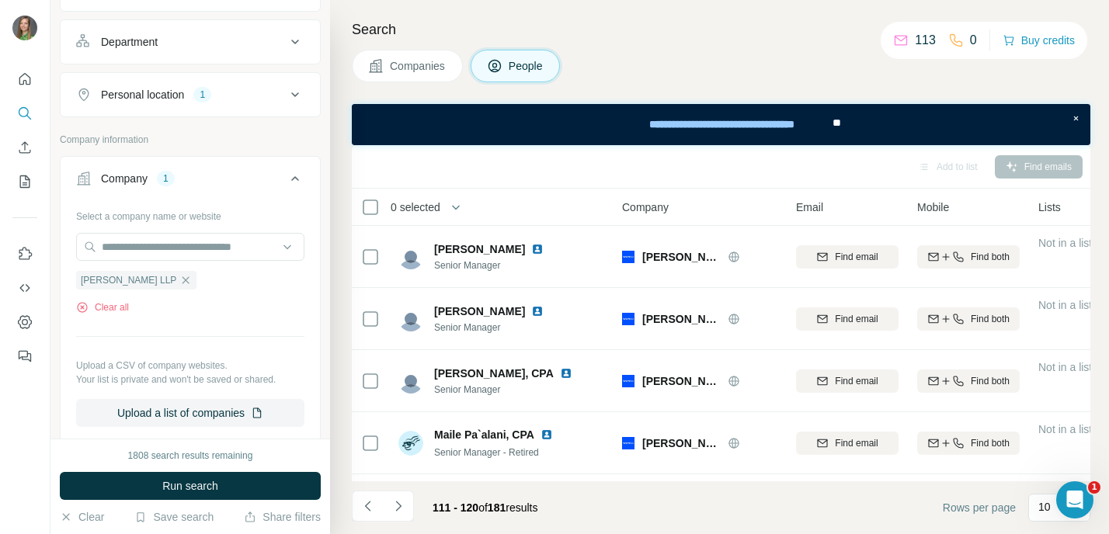
scroll to position [261, 0]
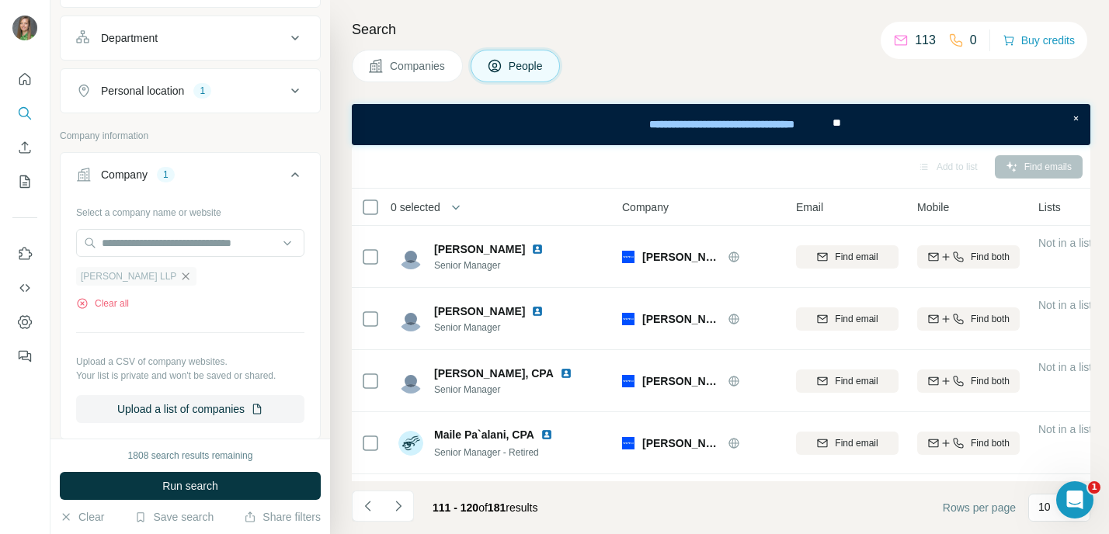
click at [179, 274] on icon "button" at bounding box center [185, 276] width 12 height 12
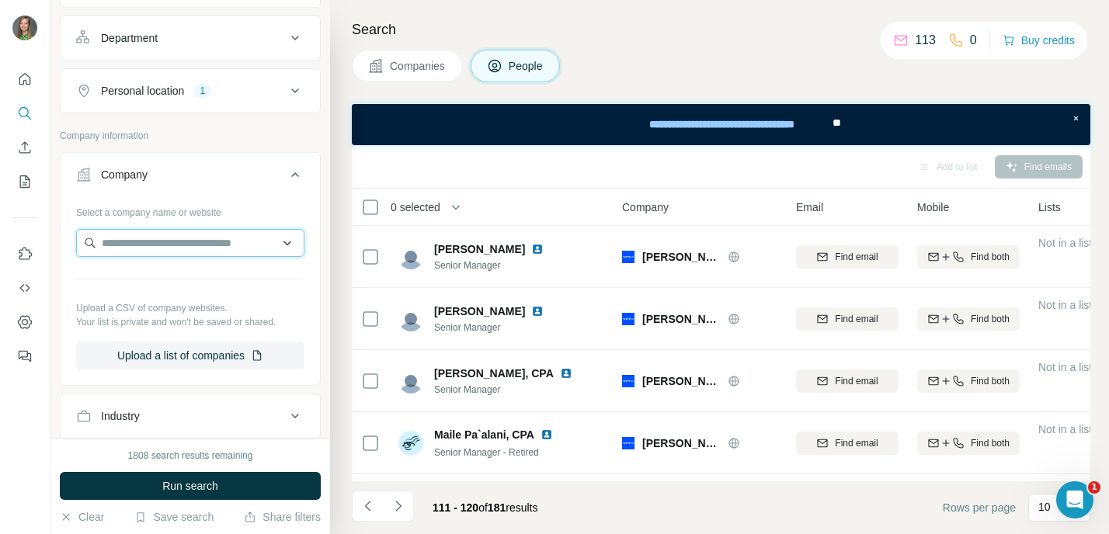
click at [139, 240] on input "text" at bounding box center [190, 243] width 228 height 28
paste input "**********"
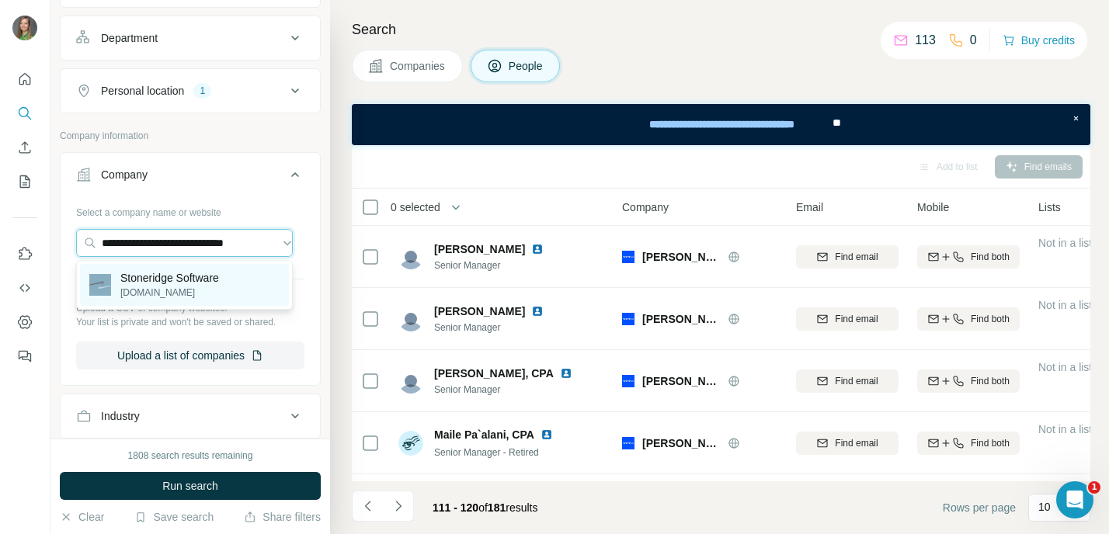
type input "**********"
click at [165, 293] on p "[DOMAIN_NAME]" at bounding box center [169, 293] width 99 height 14
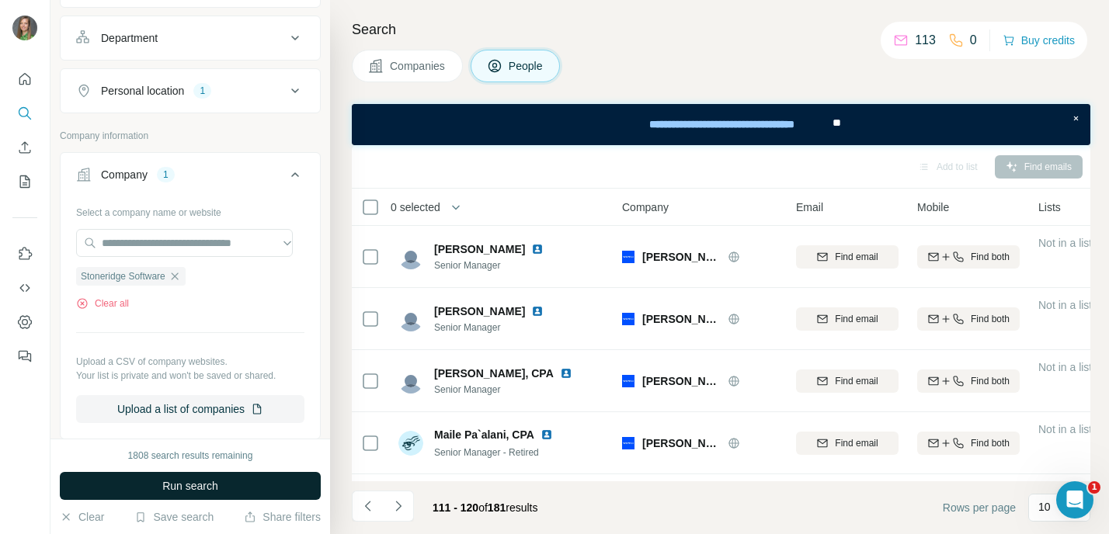
click at [182, 488] on span "Run search" at bounding box center [190, 486] width 56 height 16
